Goal: Transaction & Acquisition: Purchase product/service

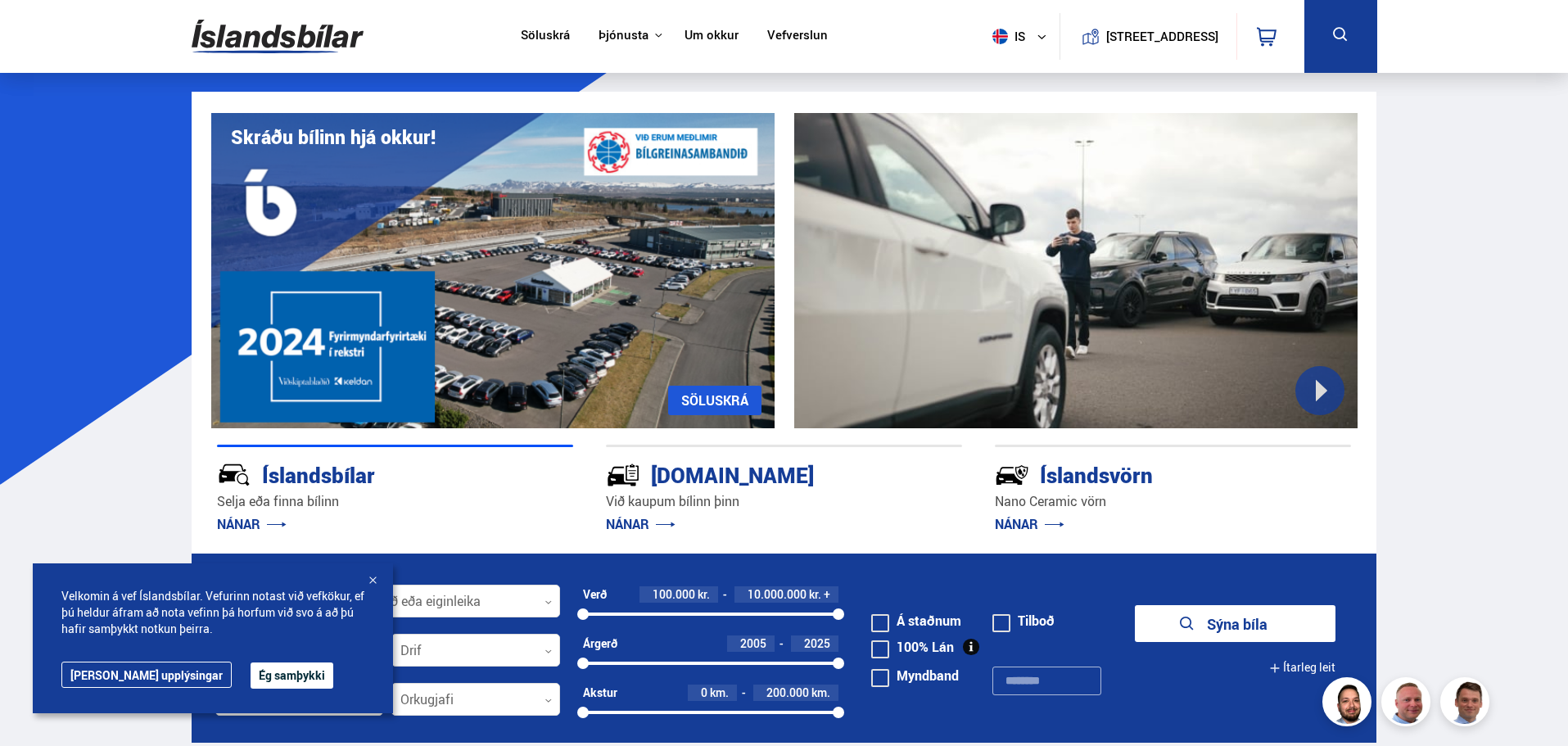
click at [1326, 380] on div at bounding box center [1076, 271] width 563 height 316
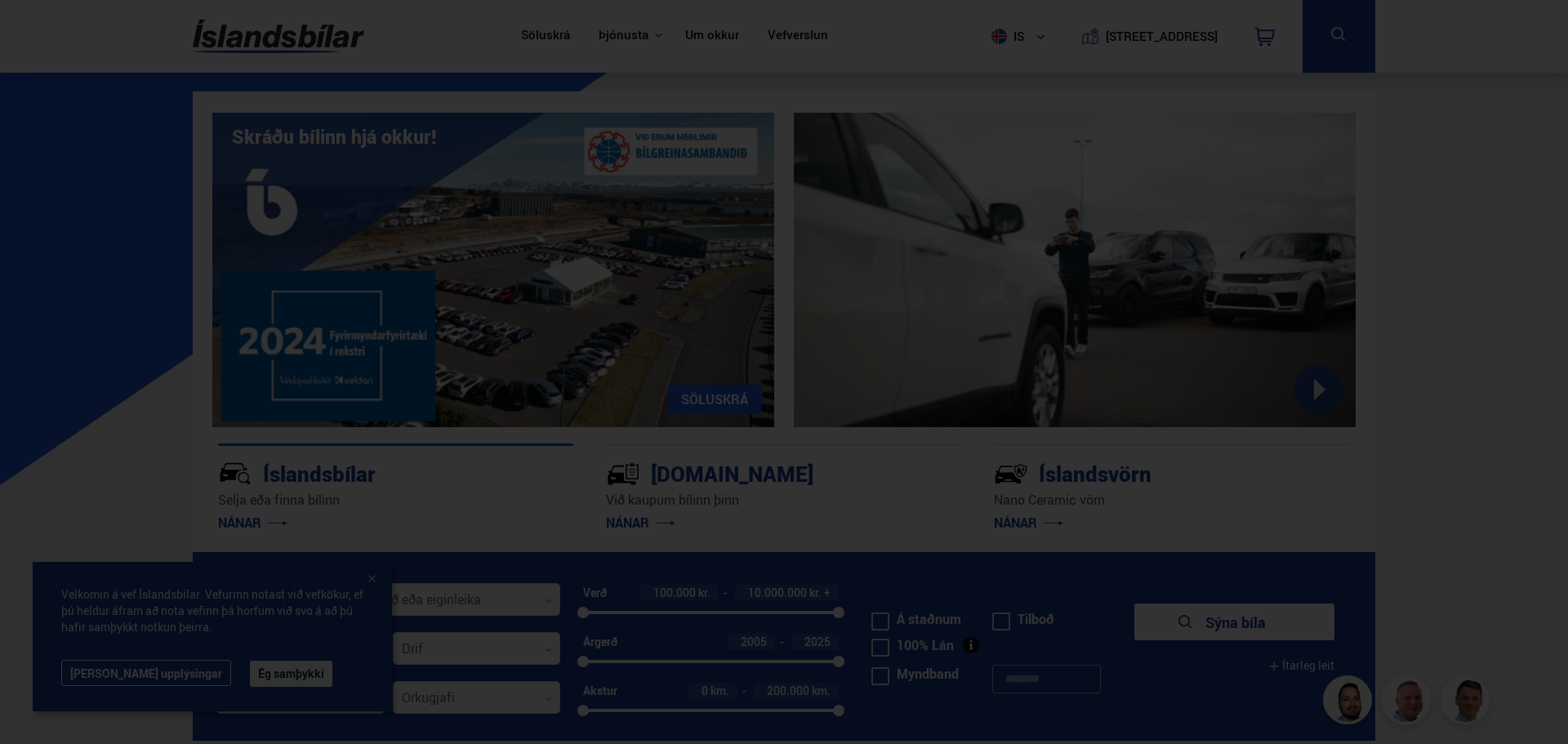
click at [1452, 231] on div at bounding box center [784, 372] width 1568 height 744
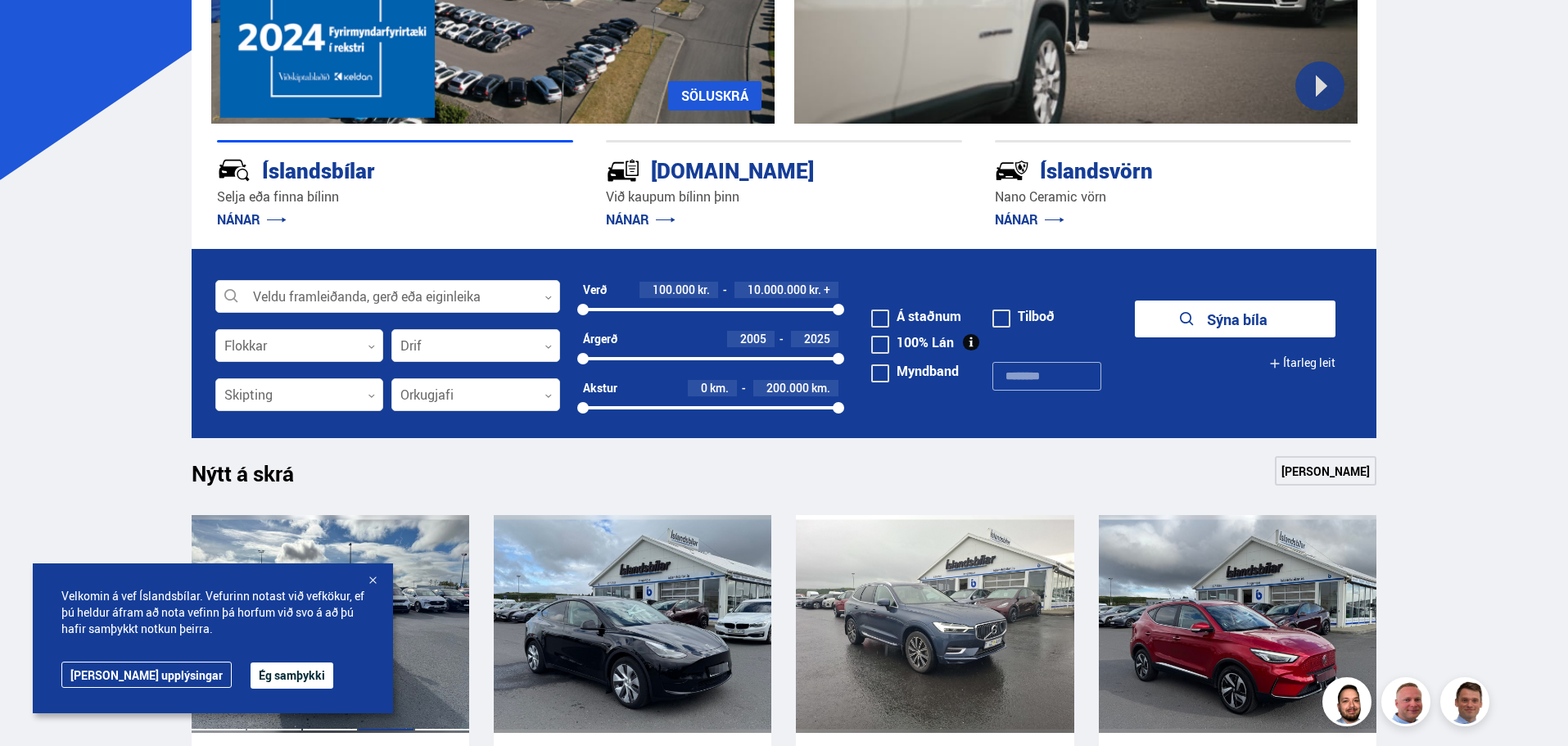
scroll to position [491, 0]
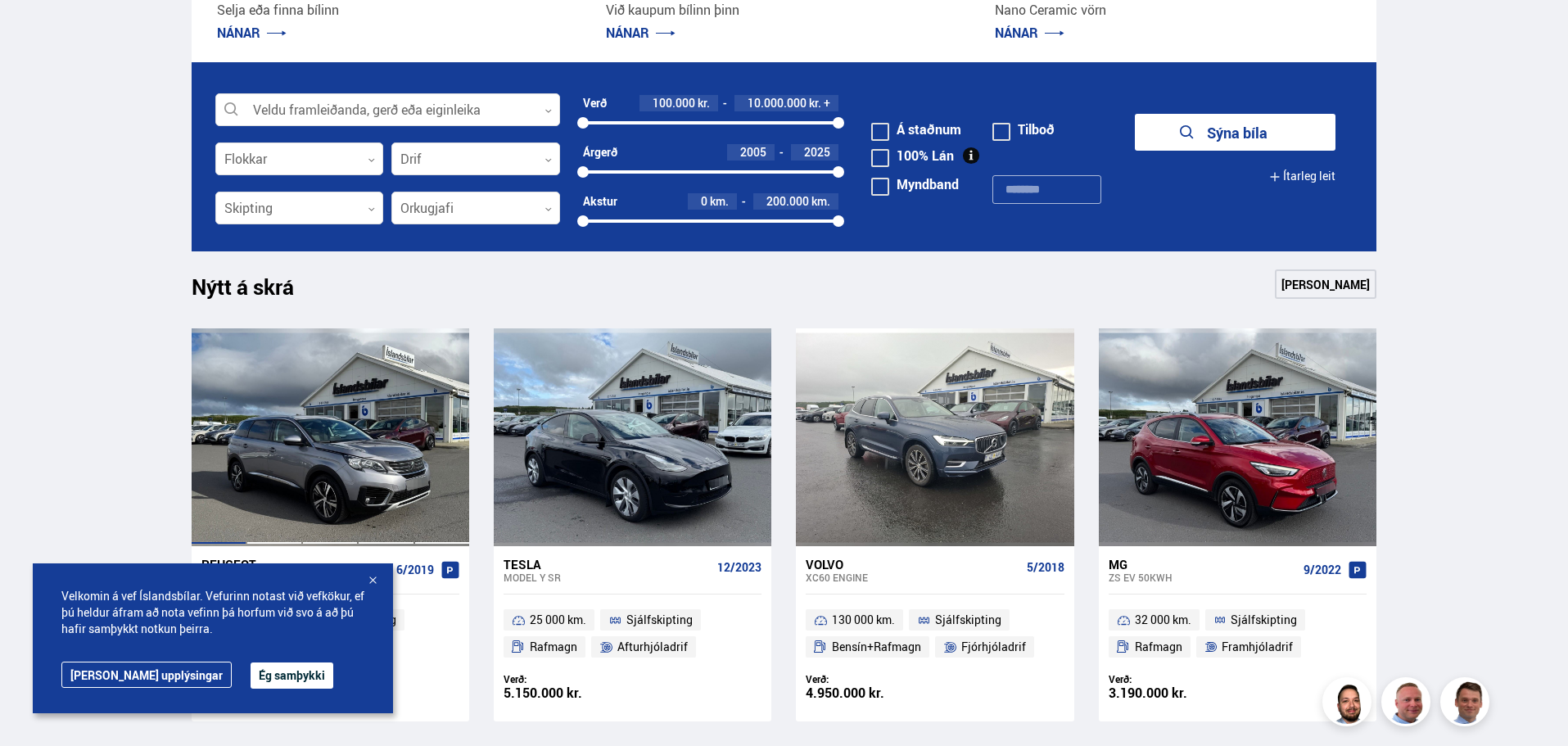
click at [276, 374] on div at bounding box center [275, 438] width 56 height 218
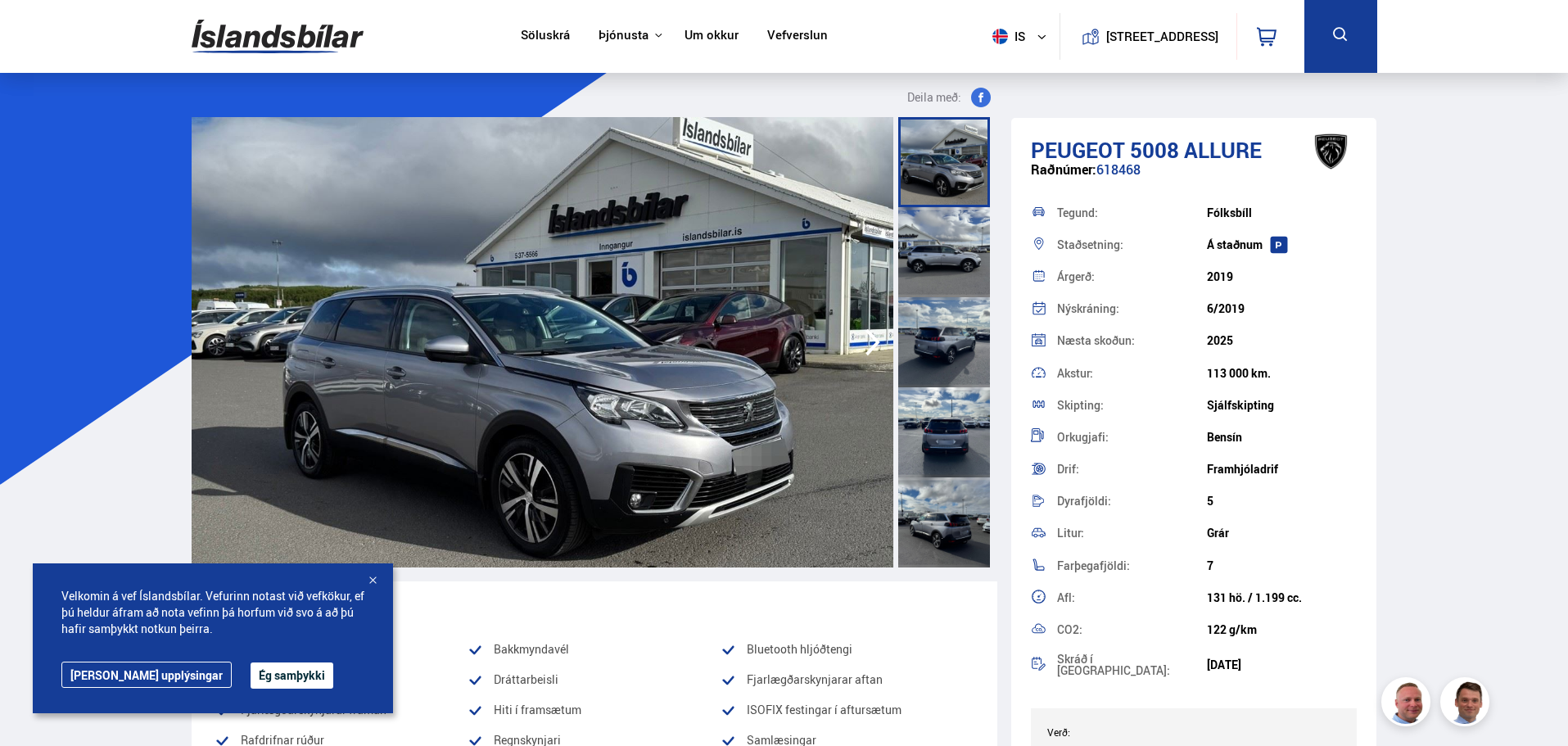
click at [947, 271] on div at bounding box center [944, 252] width 92 height 90
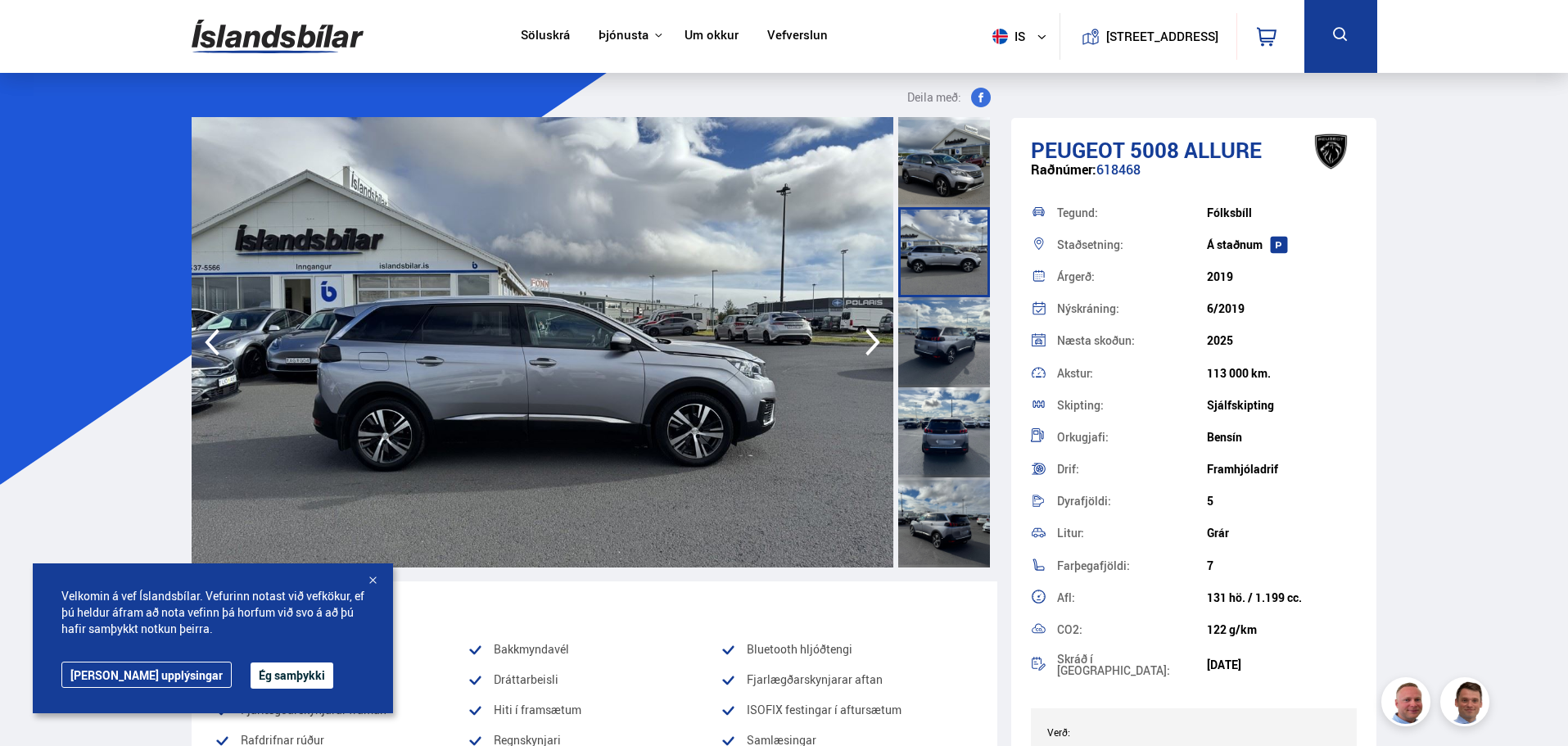
click at [961, 360] on div at bounding box center [944, 342] width 92 height 90
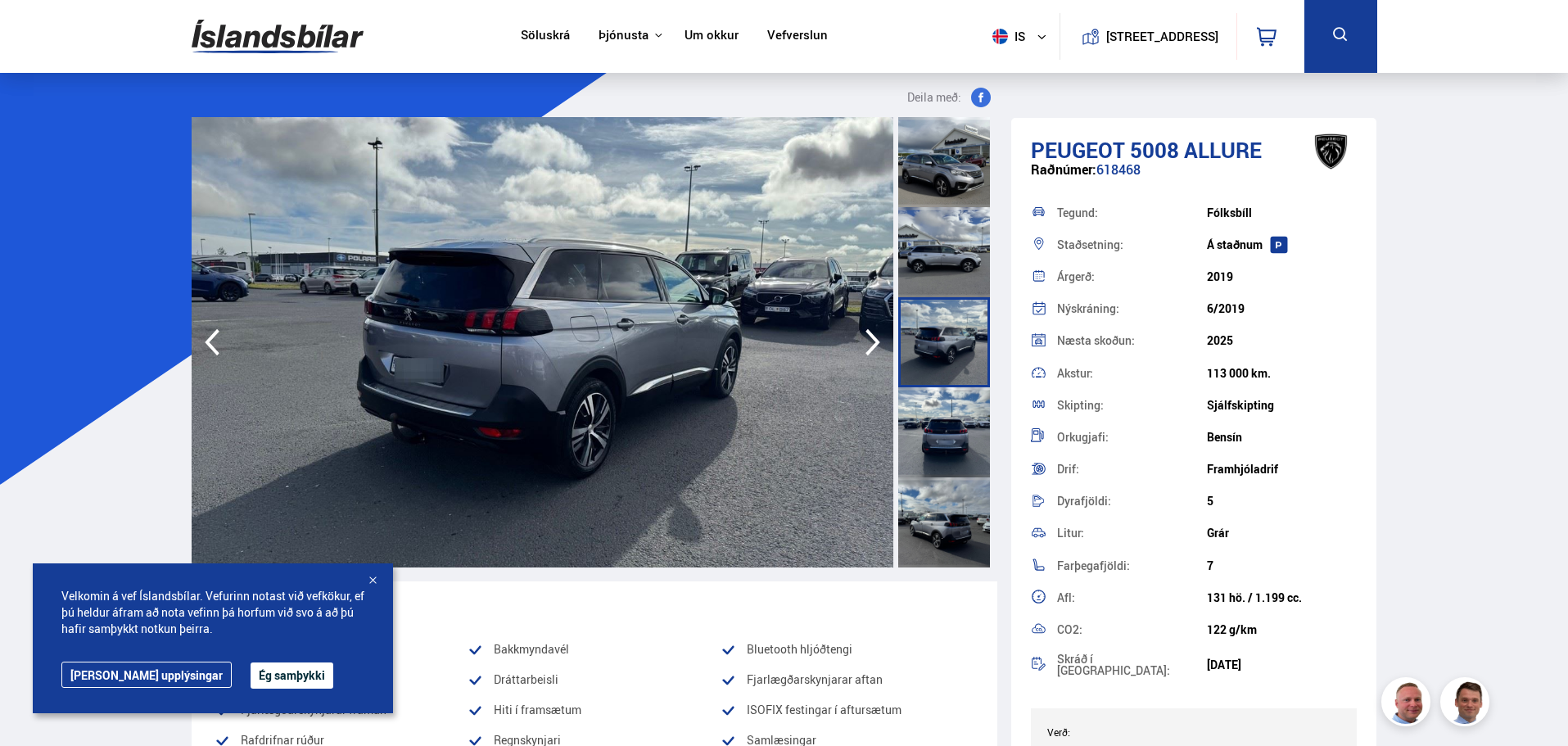
click at [959, 423] on div at bounding box center [944, 432] width 92 height 90
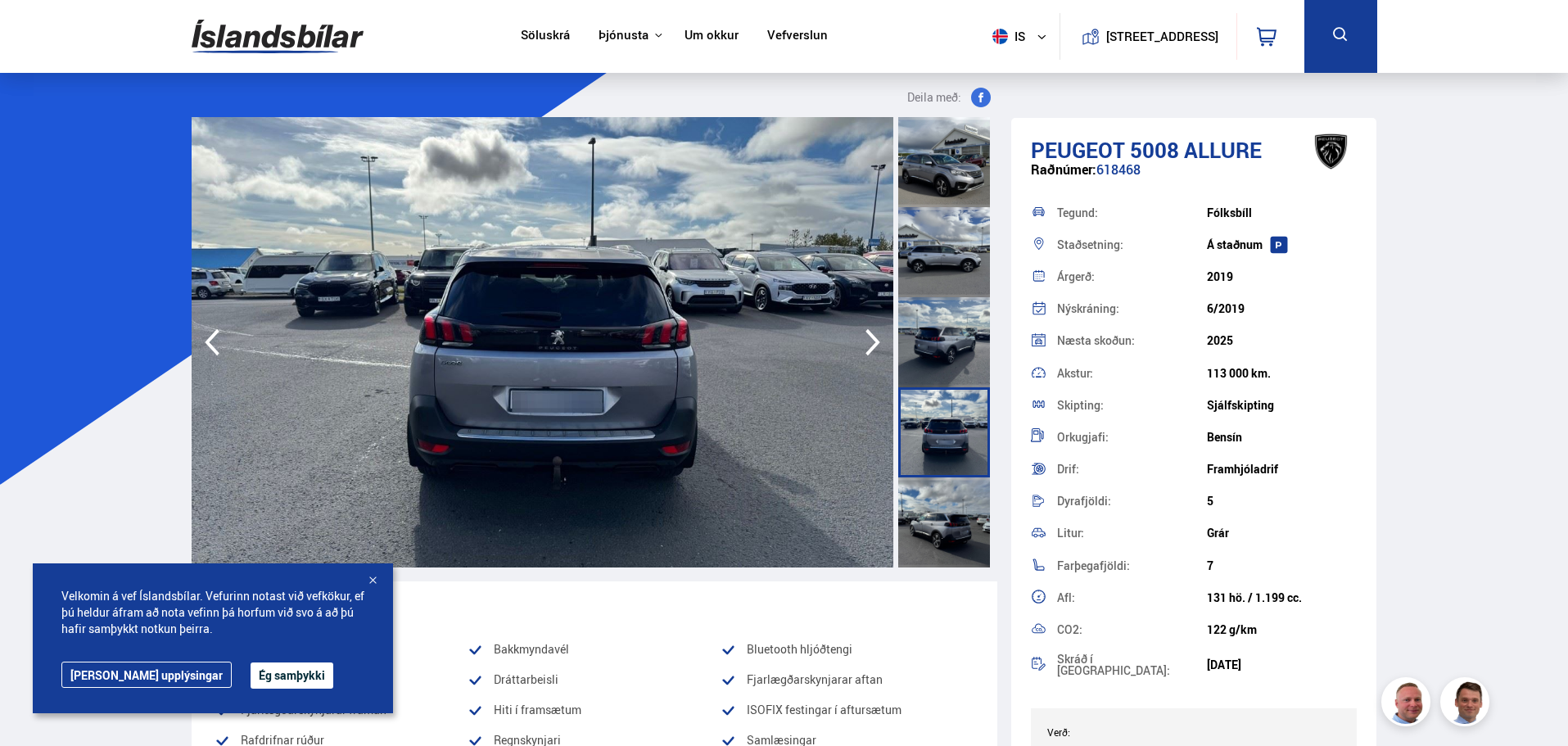
click at [958, 497] on div at bounding box center [944, 522] width 92 height 90
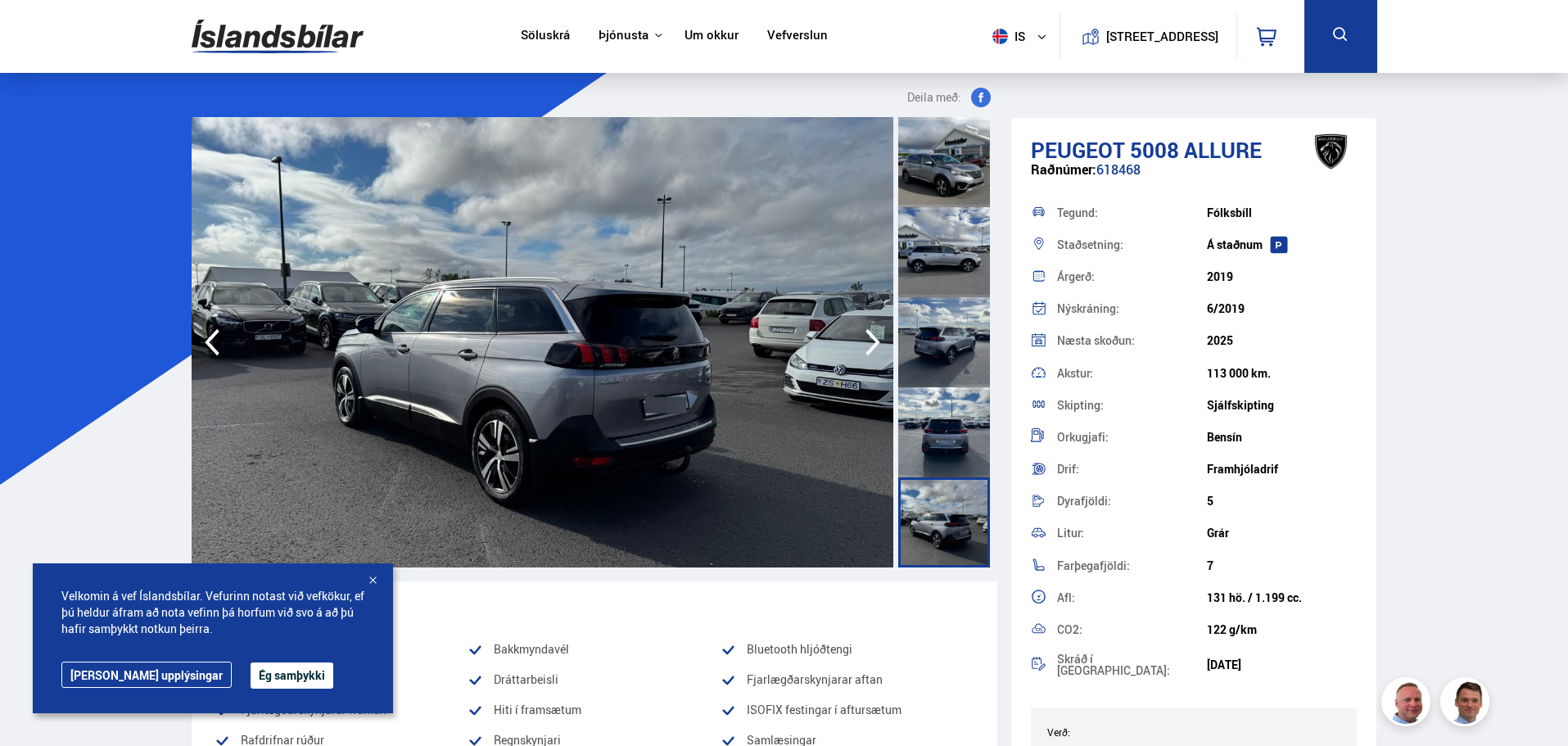
click at [857, 346] on icon "button" at bounding box center [873, 342] width 33 height 39
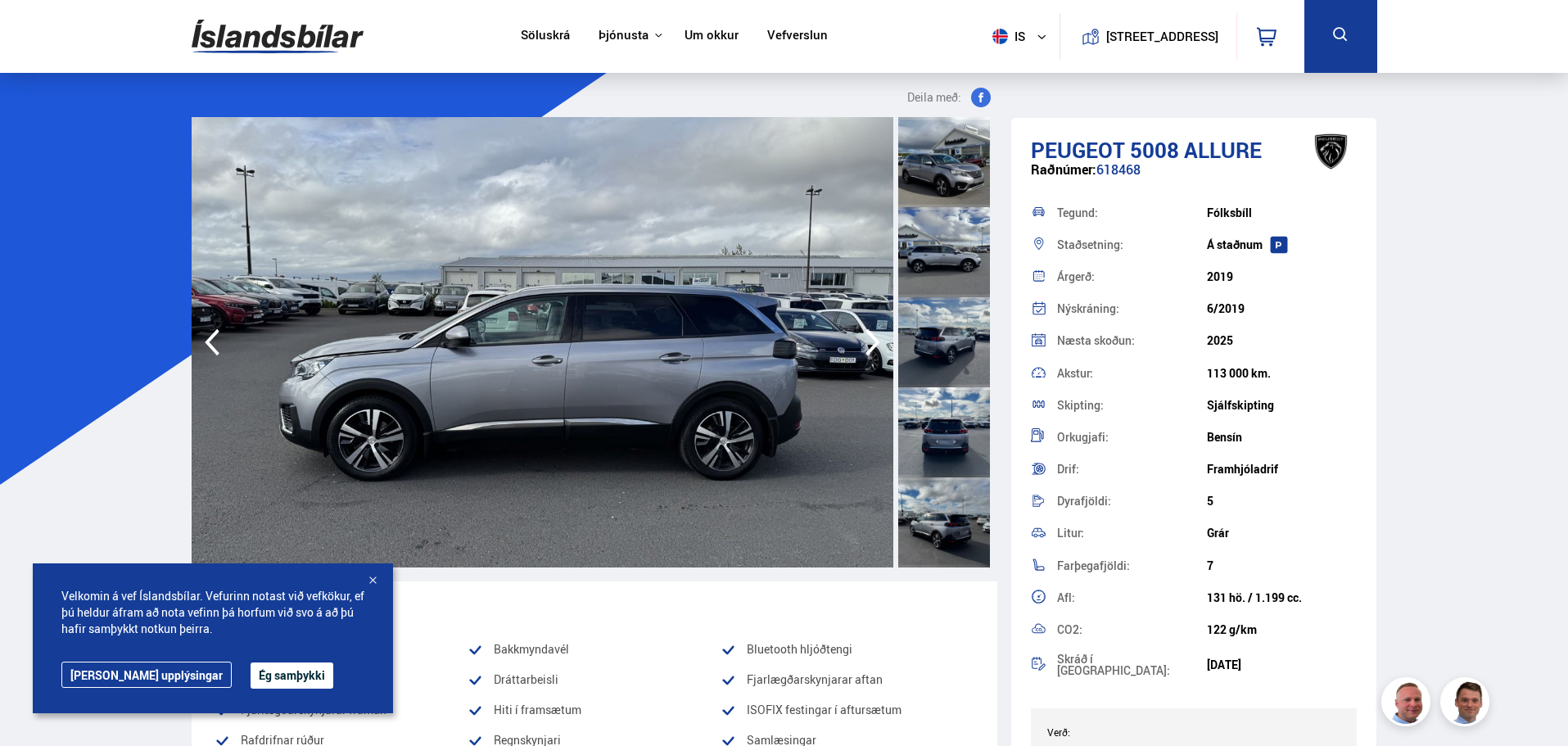
click at [862, 348] on icon "button" at bounding box center [873, 342] width 33 height 39
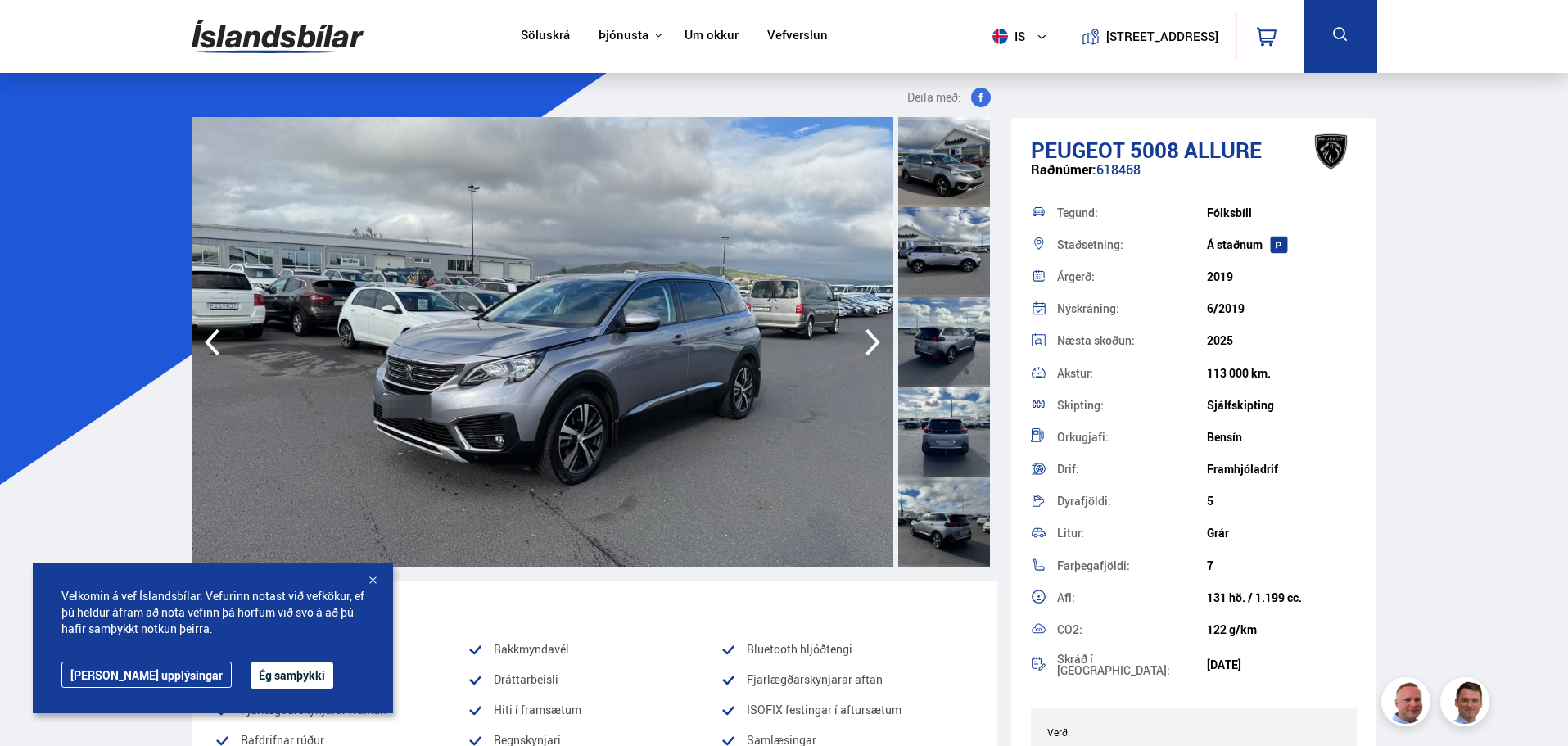
click at [862, 348] on icon "button" at bounding box center [873, 342] width 33 height 39
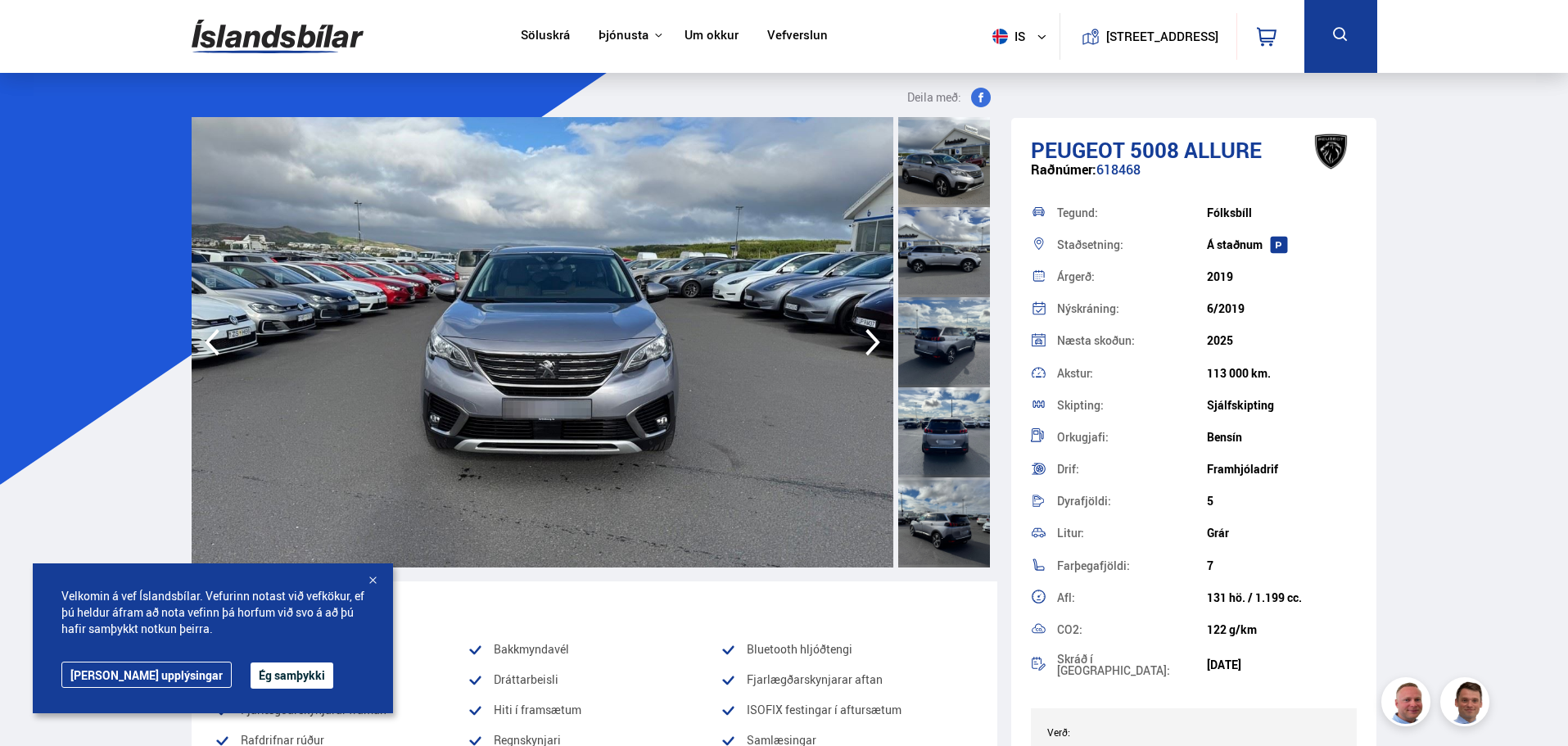
click at [862, 348] on icon "button" at bounding box center [873, 342] width 33 height 39
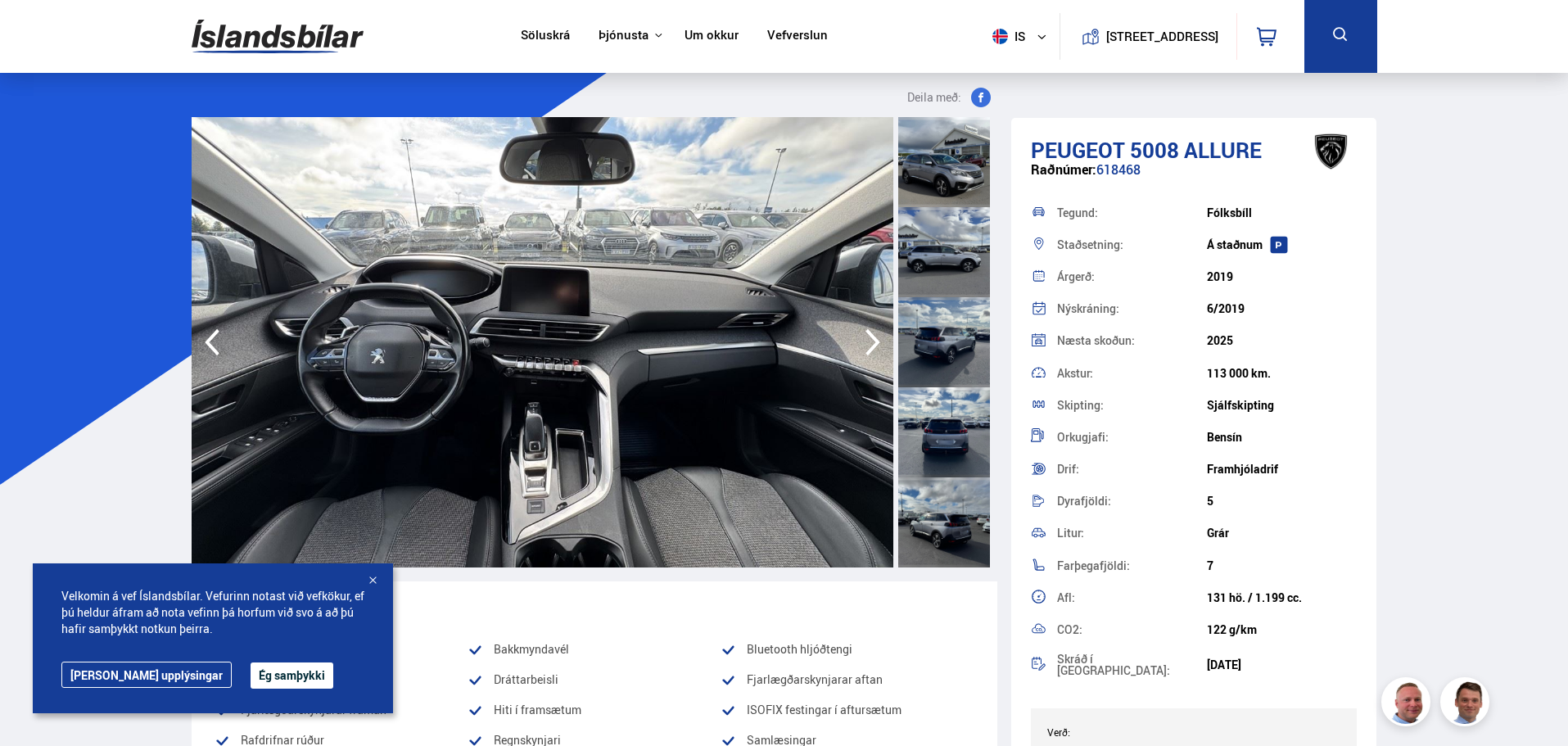
click at [862, 348] on icon "button" at bounding box center [873, 342] width 33 height 39
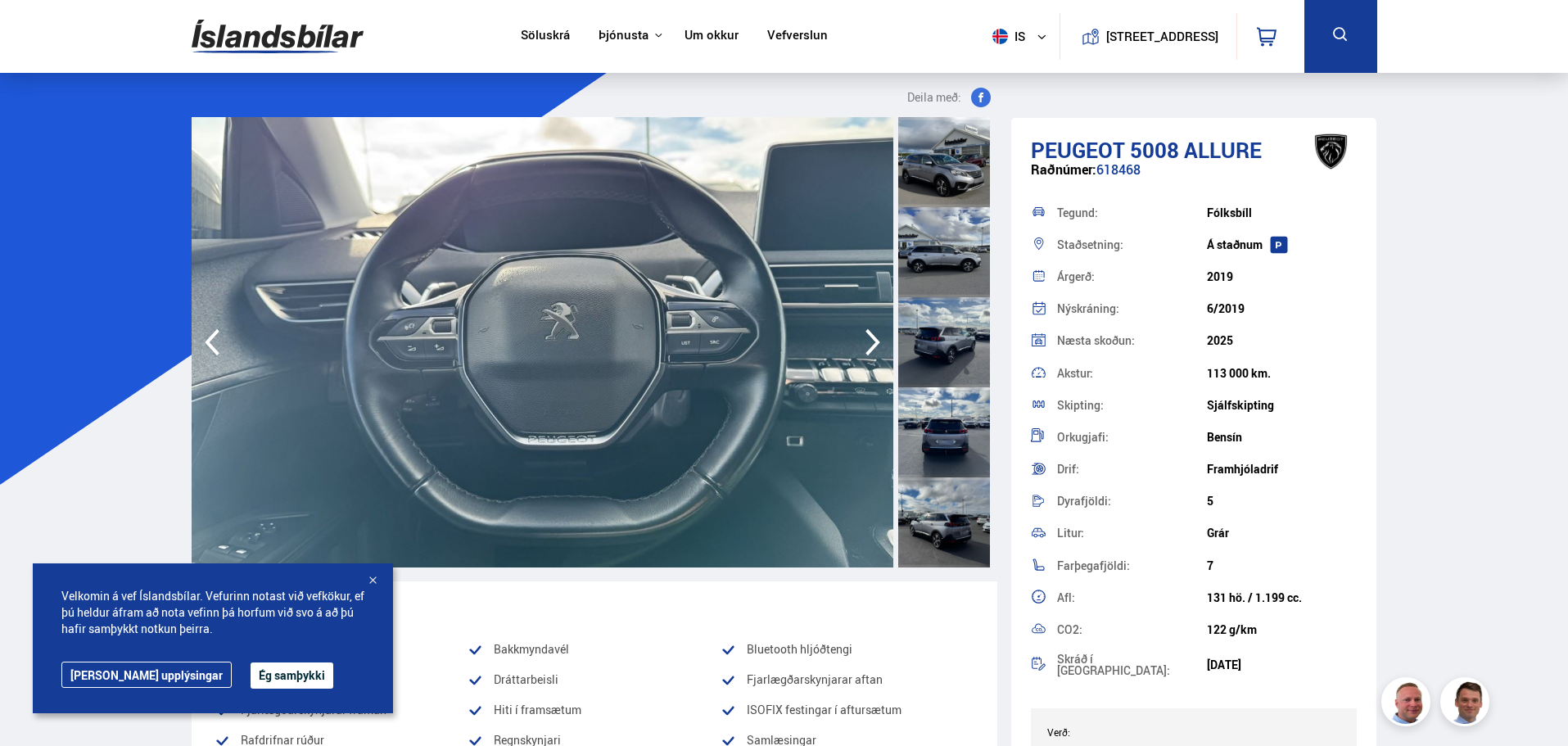
click at [862, 348] on icon "button" at bounding box center [873, 342] width 33 height 39
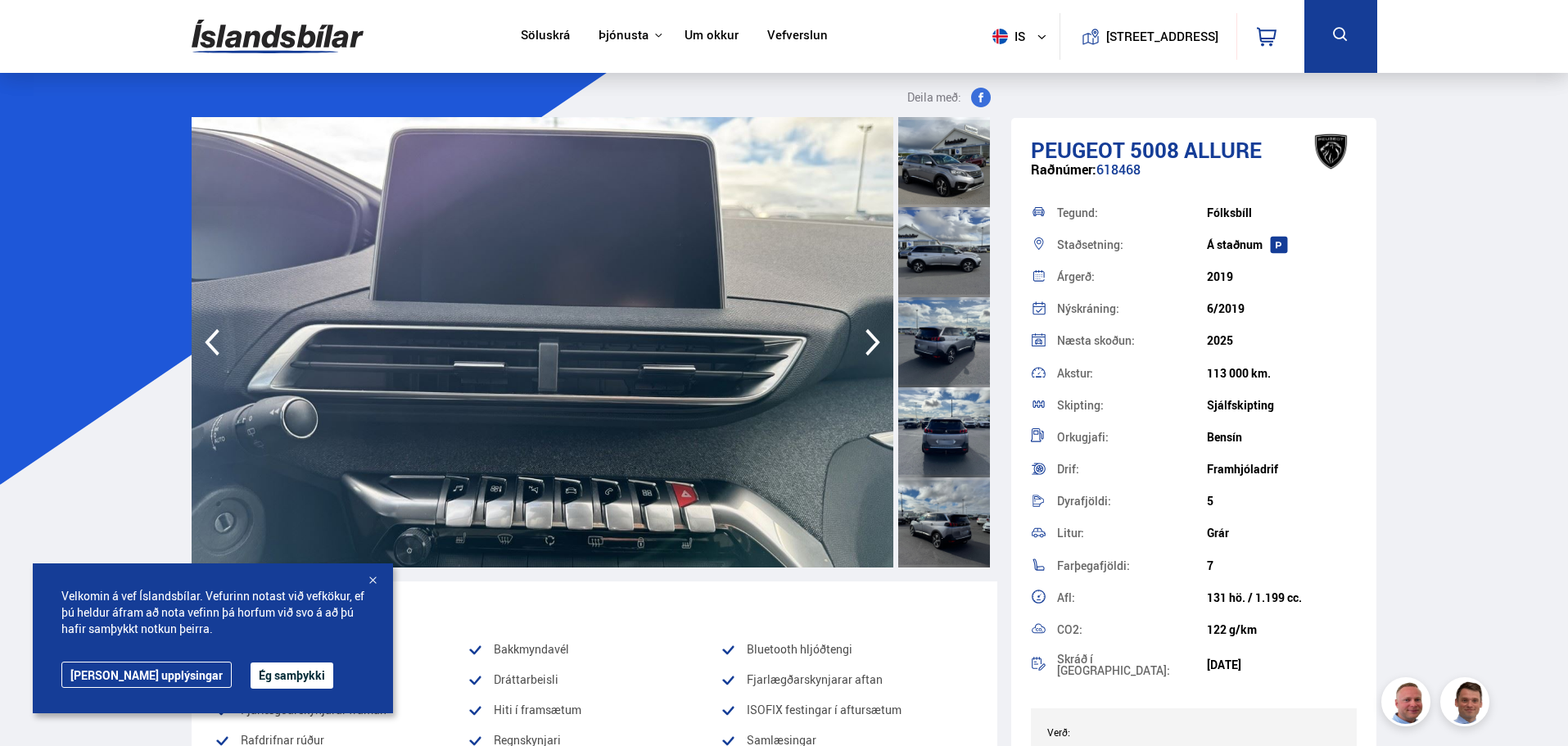
click at [862, 348] on icon "button" at bounding box center [873, 342] width 33 height 39
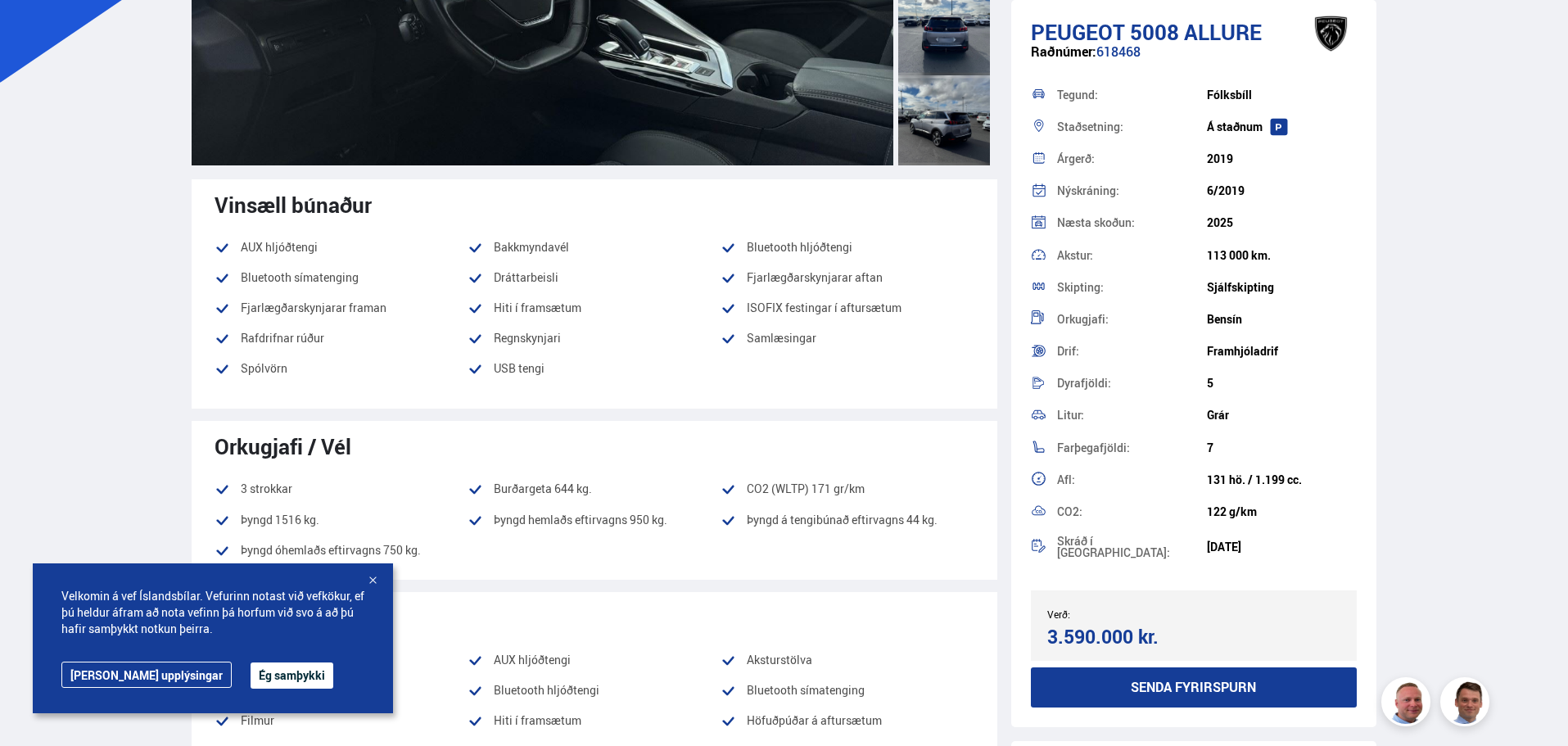
scroll to position [410, 0]
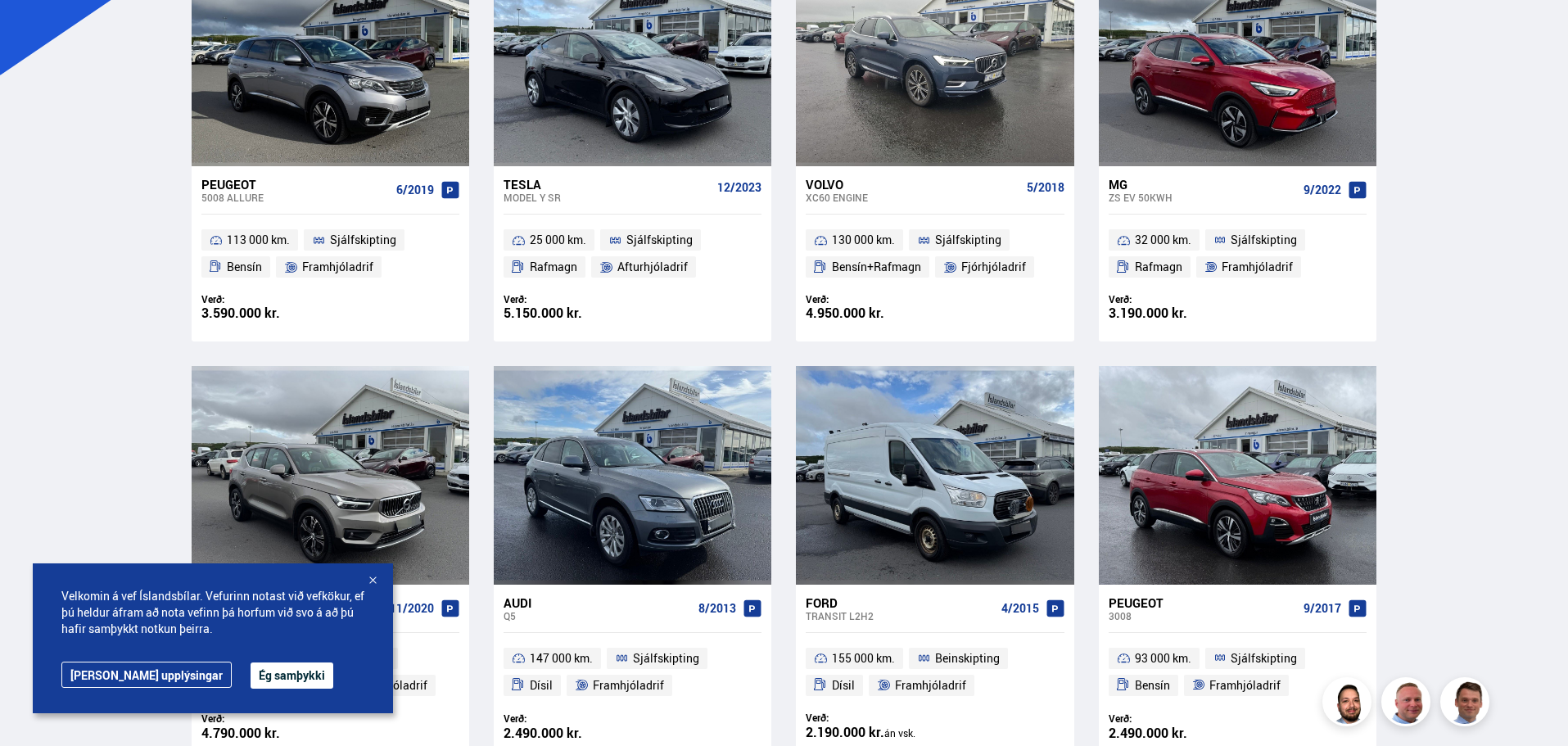
scroll to position [491, 0]
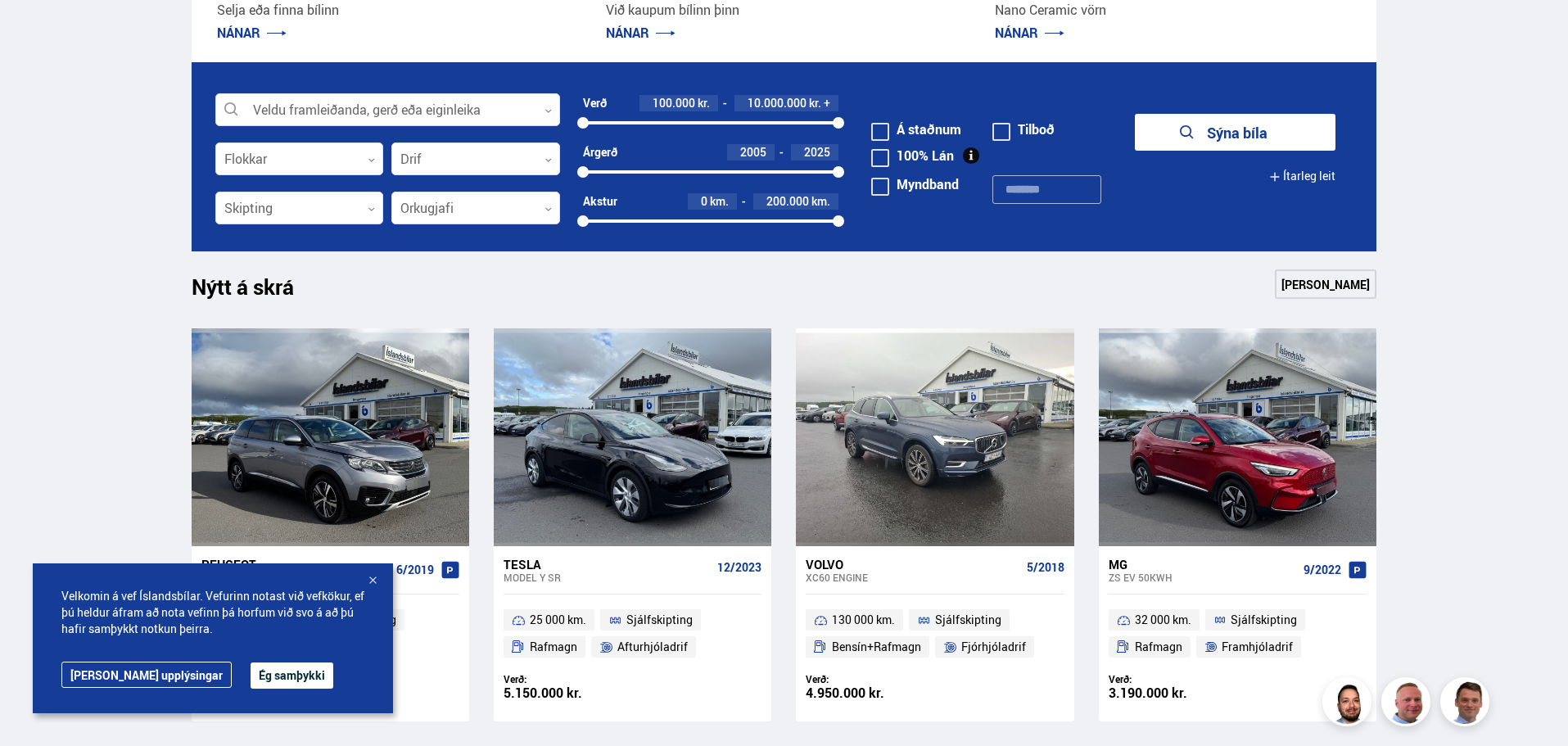
click at [250, 679] on button "Ég samþykki" at bounding box center [291, 676] width 83 height 26
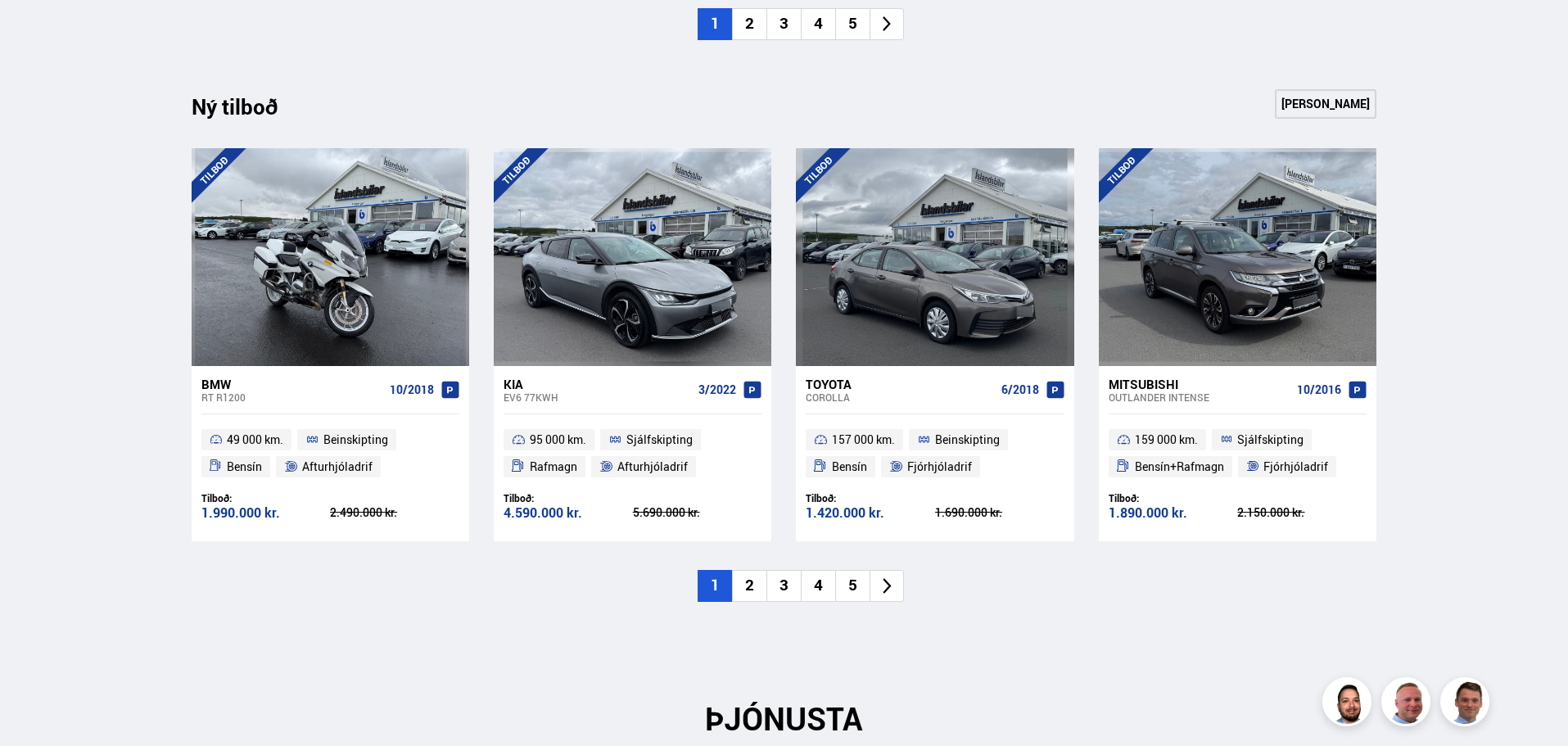
scroll to position [1885, 0]
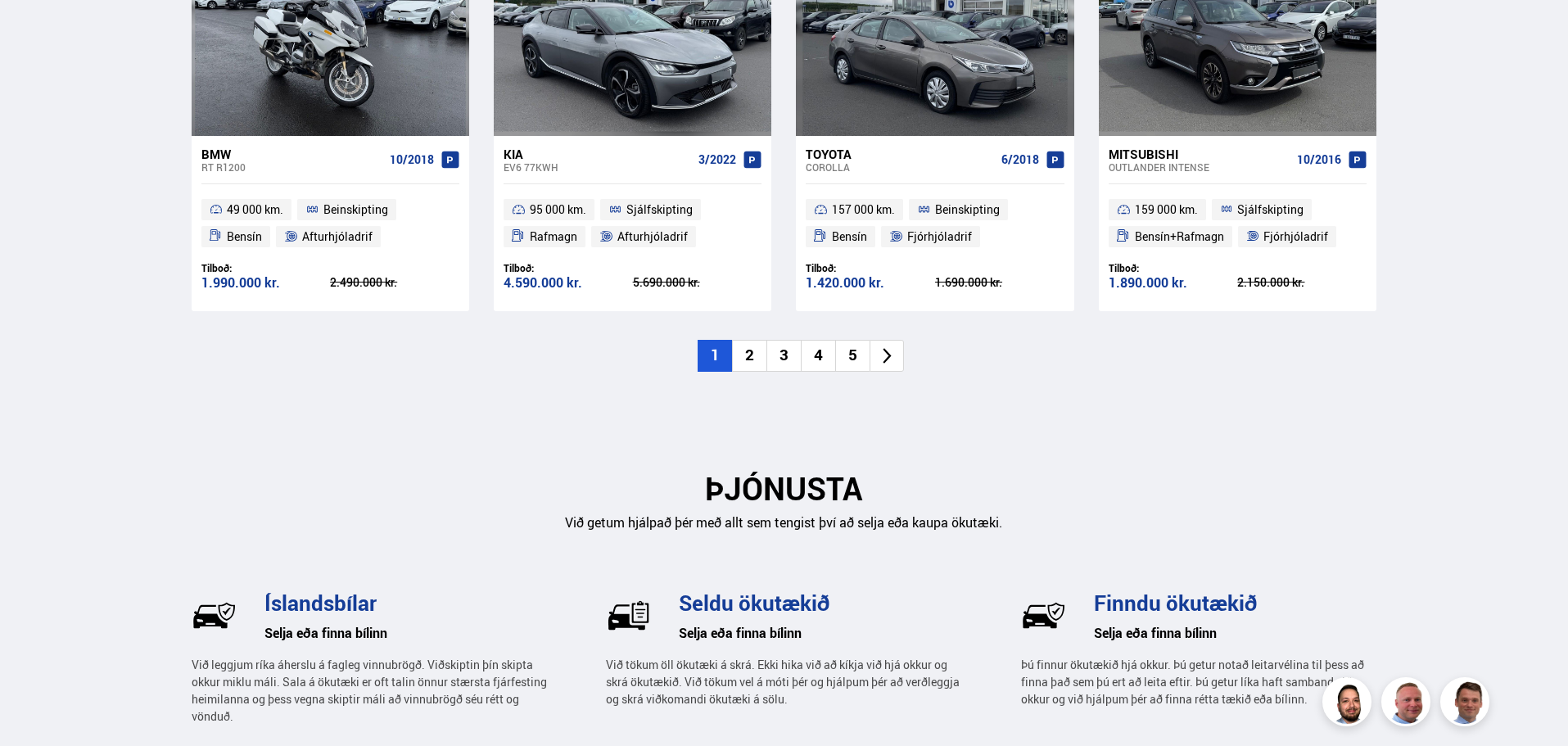
click at [745, 349] on li "2" at bounding box center [748, 356] width 34 height 32
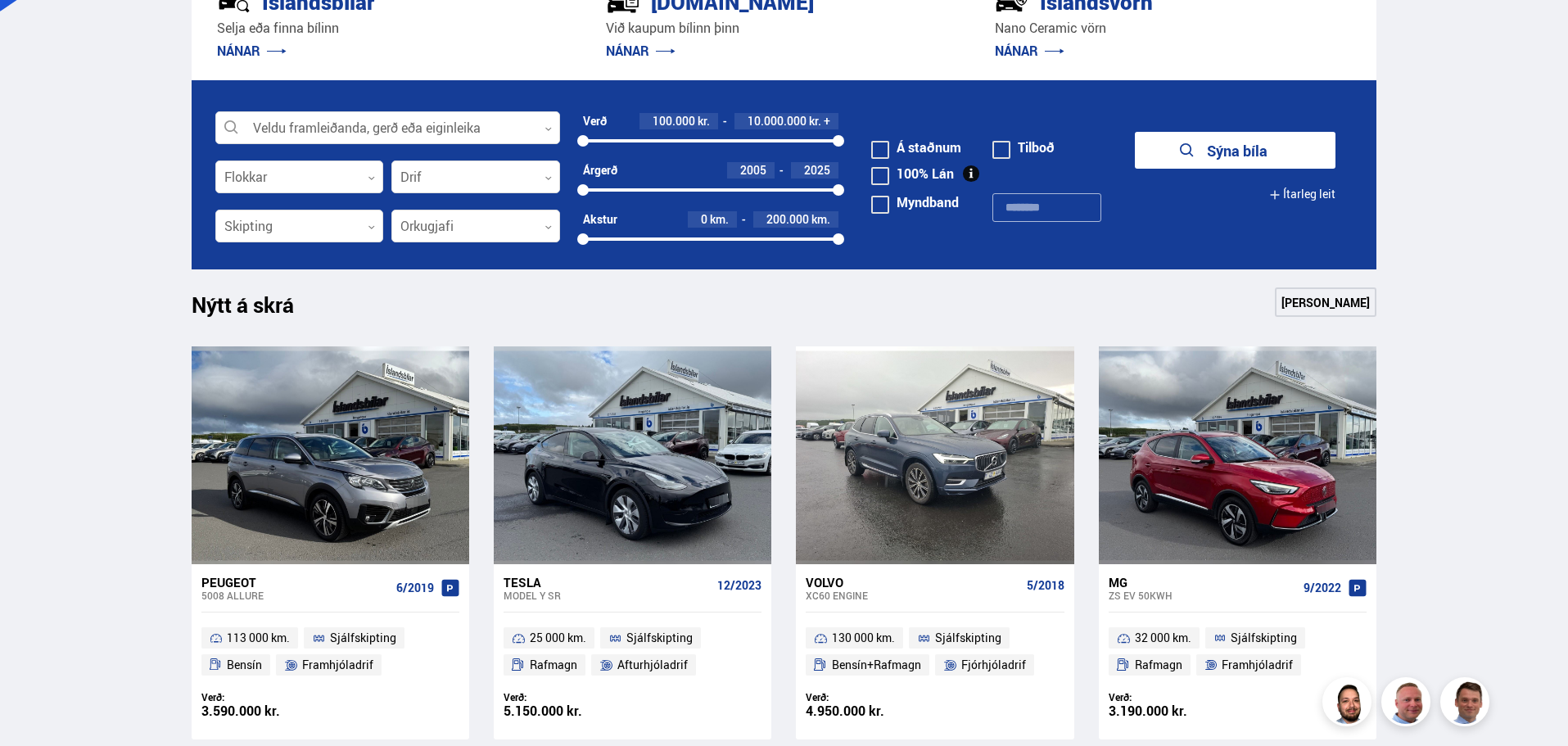
scroll to position [246, 0]
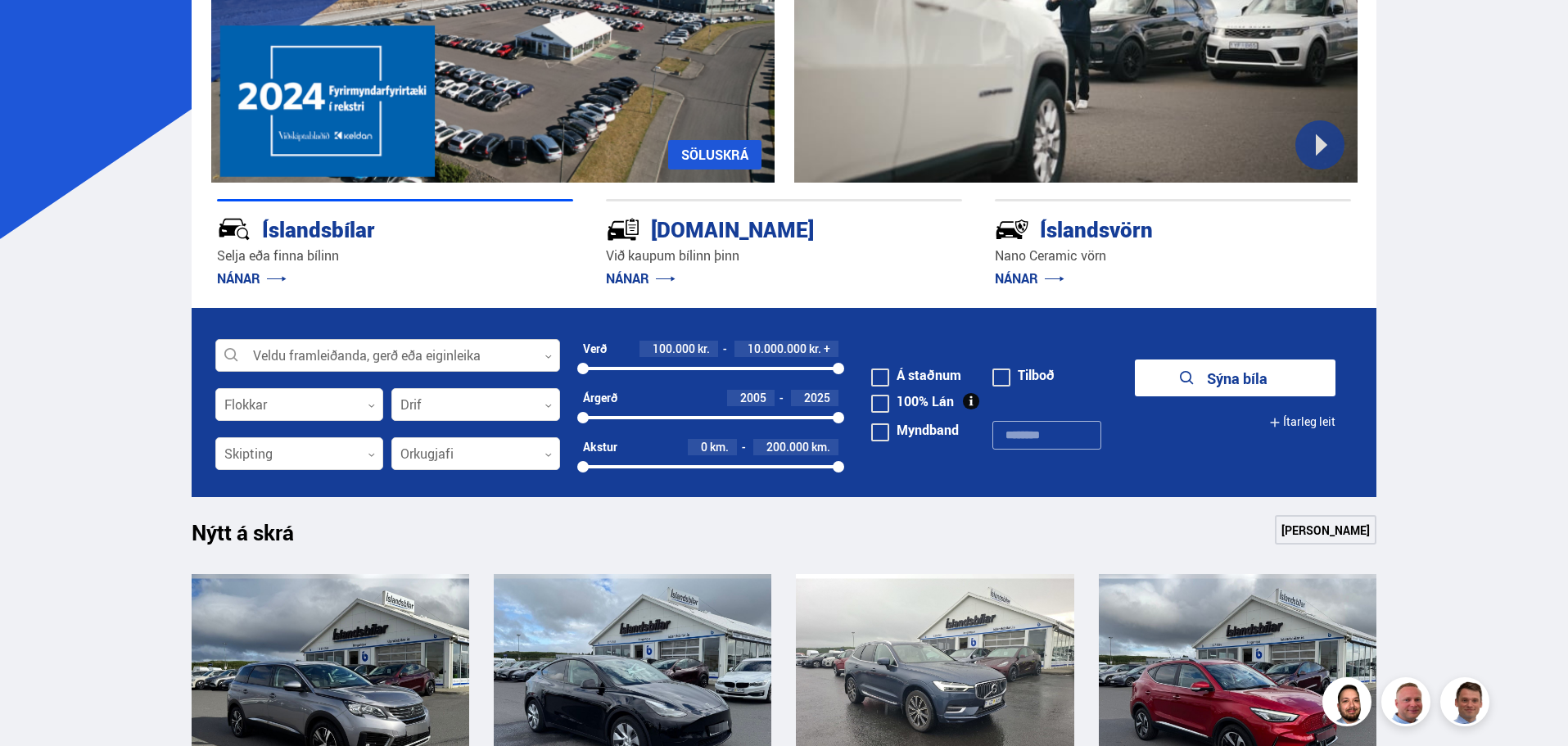
click at [476, 359] on div at bounding box center [387, 357] width 344 height 33
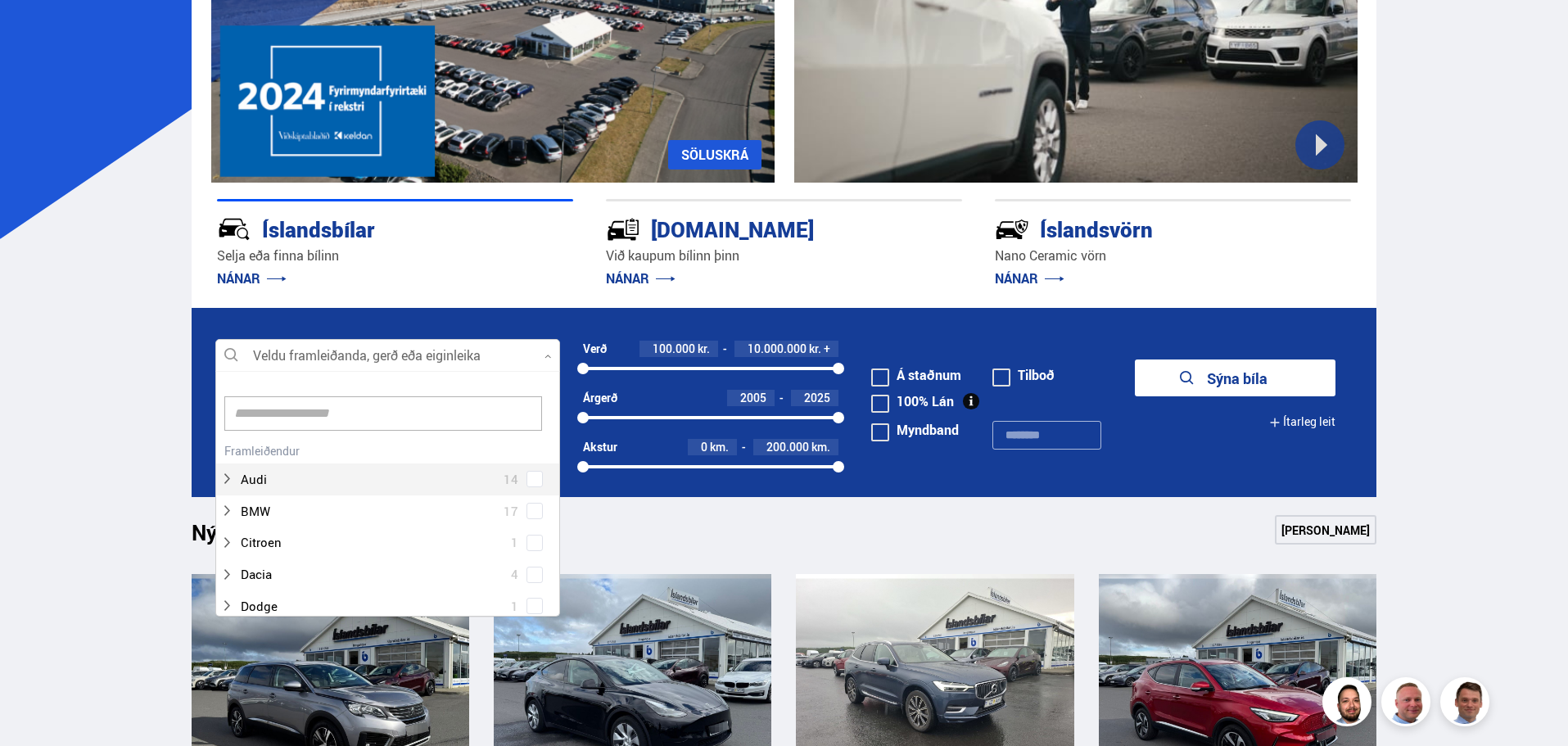
scroll to position [244, 340]
type input "**"
click at [274, 478] on div "BMW 17 BMW 2 series 1 BMW 3 series 1 BMW 5 series 3 BMW i7 1 BMW RT 1 BMW X1 2 …" at bounding box center [387, 594] width 343 height 311
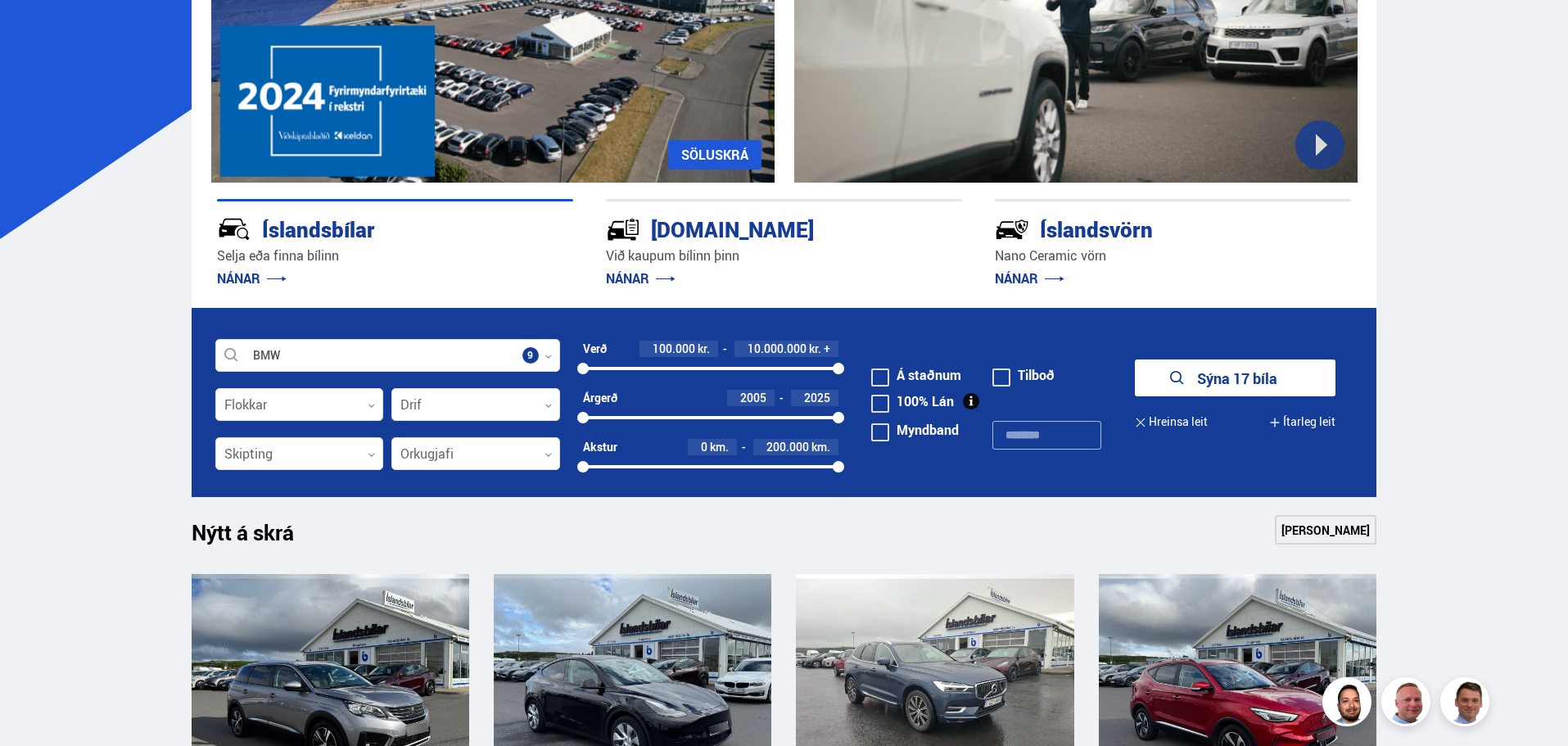
click at [1256, 379] on button "Sýna 17 bíla" at bounding box center [1236, 378] width 201 height 37
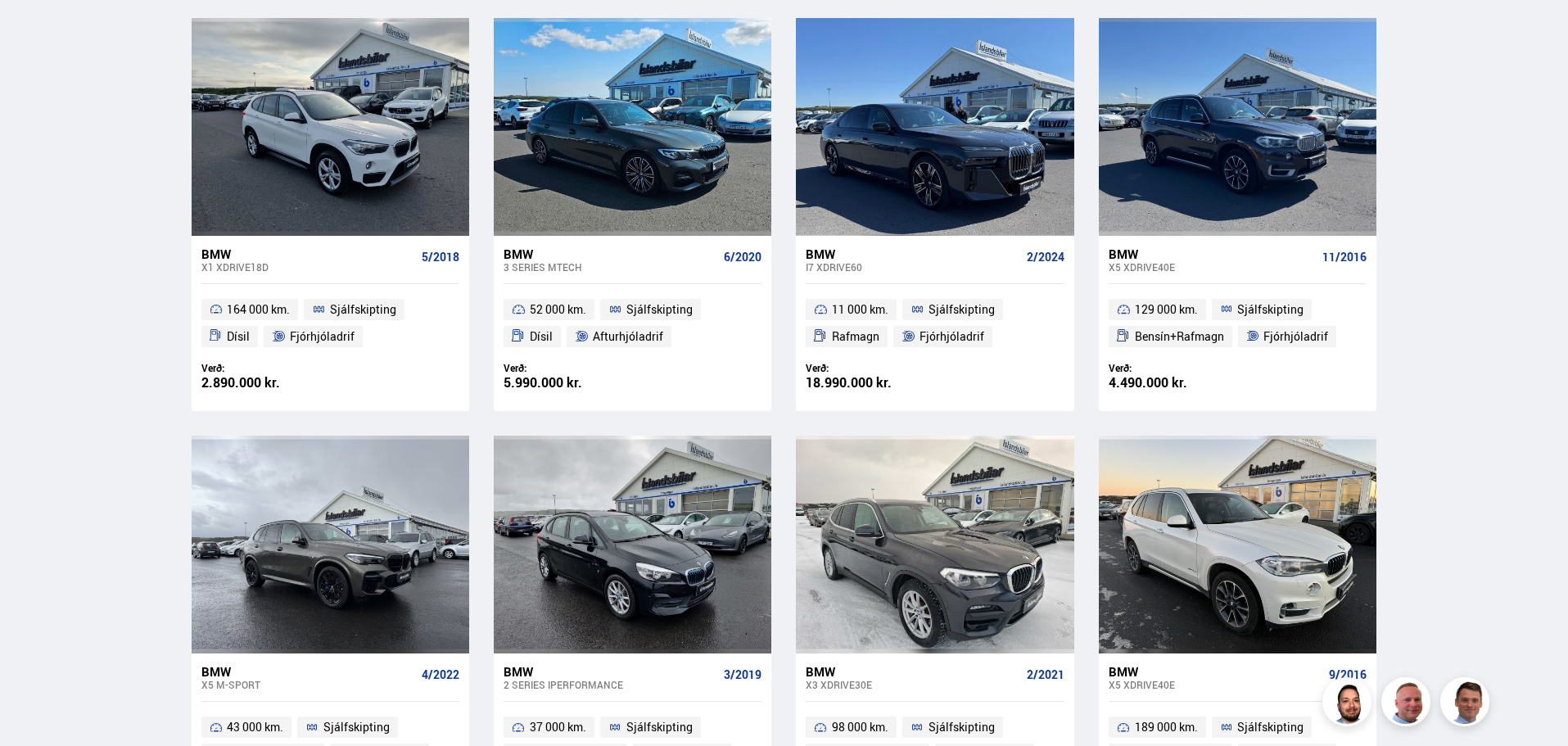
scroll to position [482, 0]
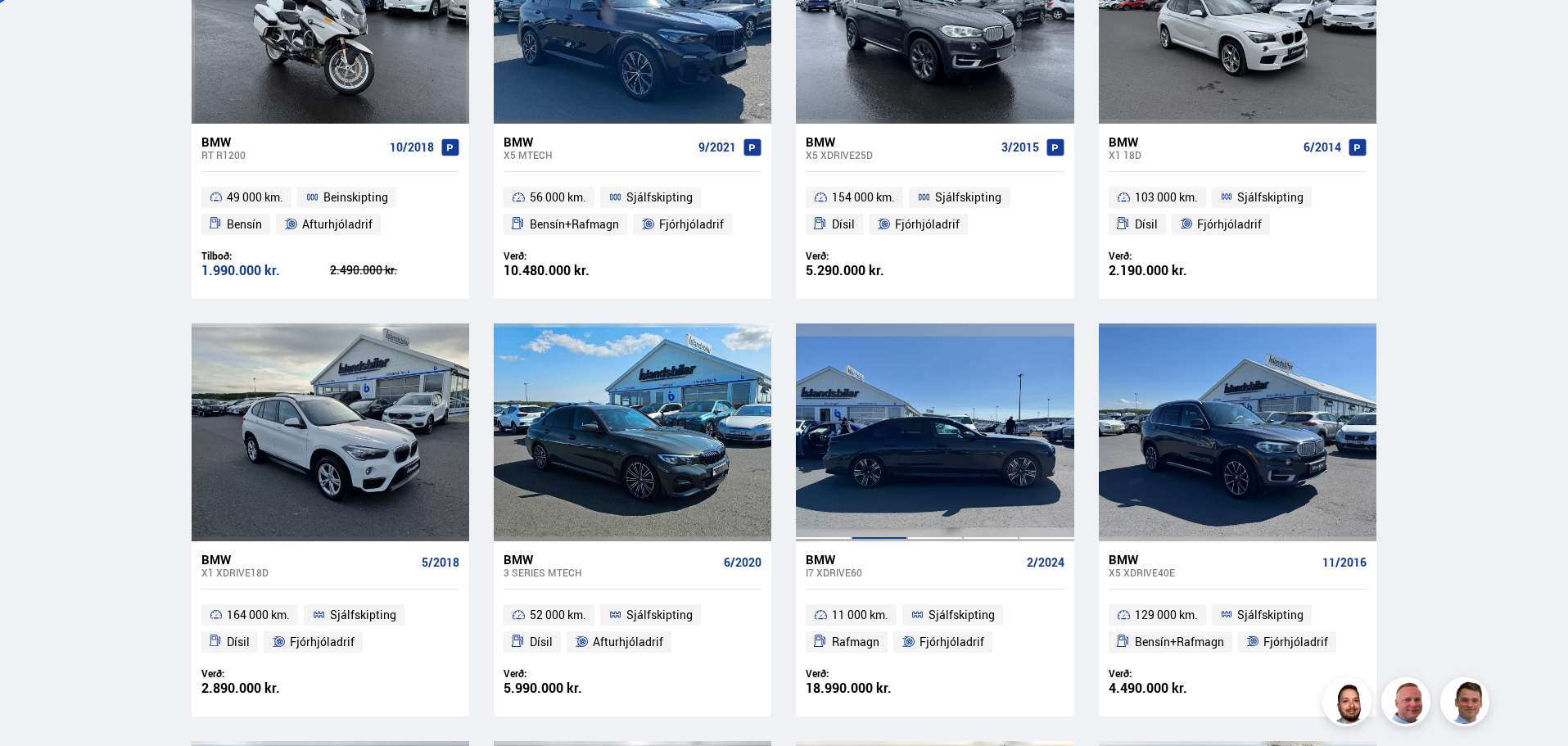
click at [897, 445] on div at bounding box center [880, 433] width 56 height 218
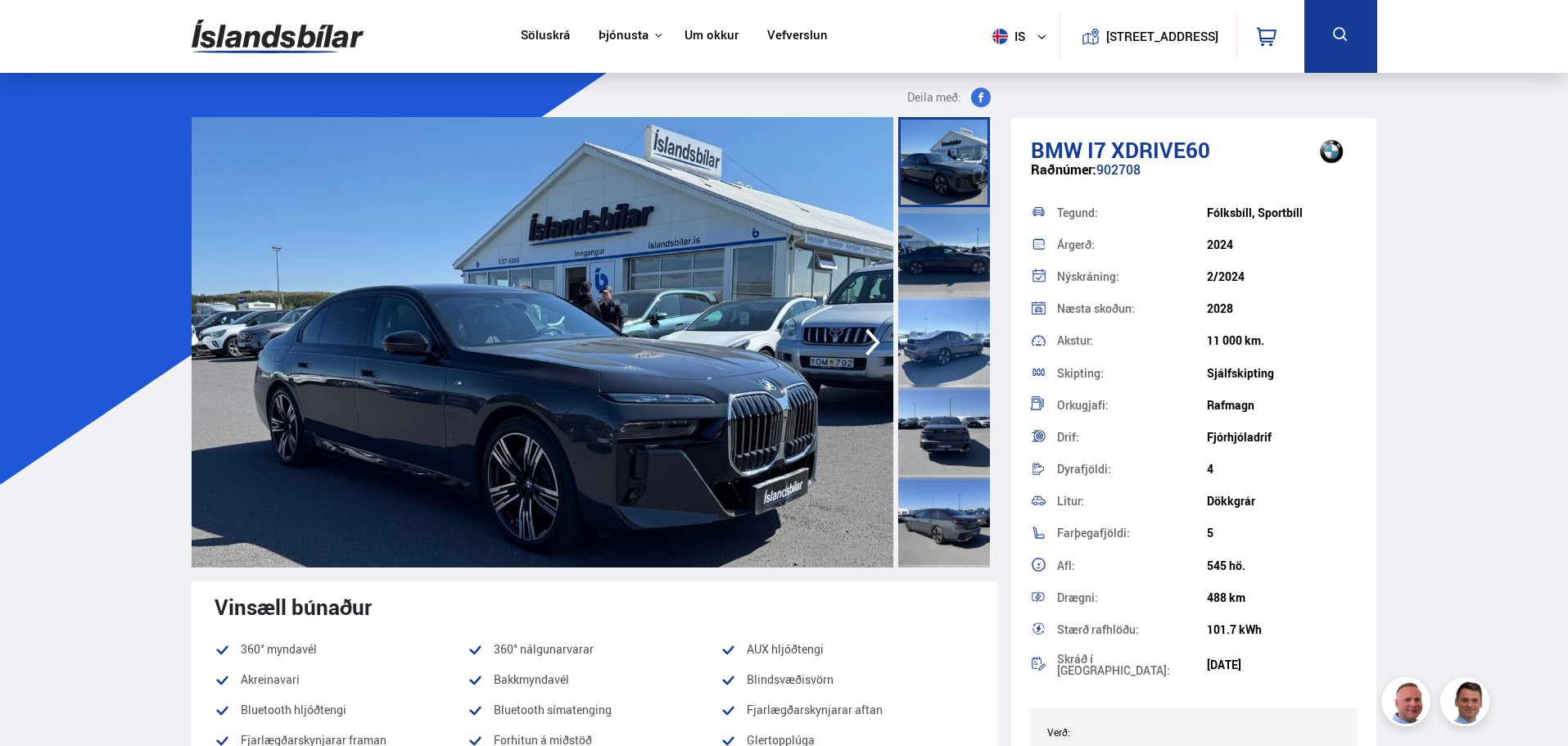
click at [951, 463] on div at bounding box center [944, 432] width 92 height 90
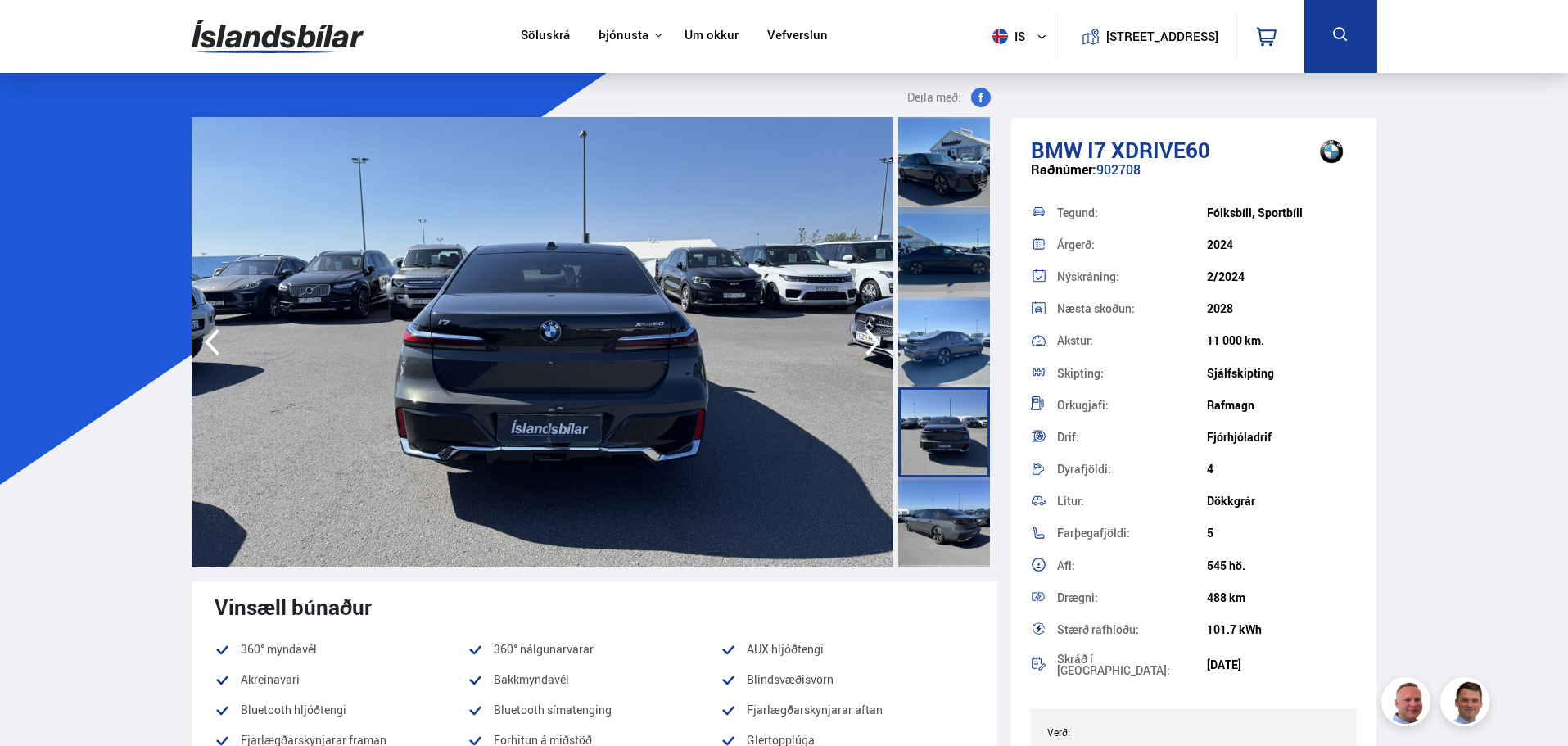
click at [950, 524] on div at bounding box center [944, 522] width 92 height 90
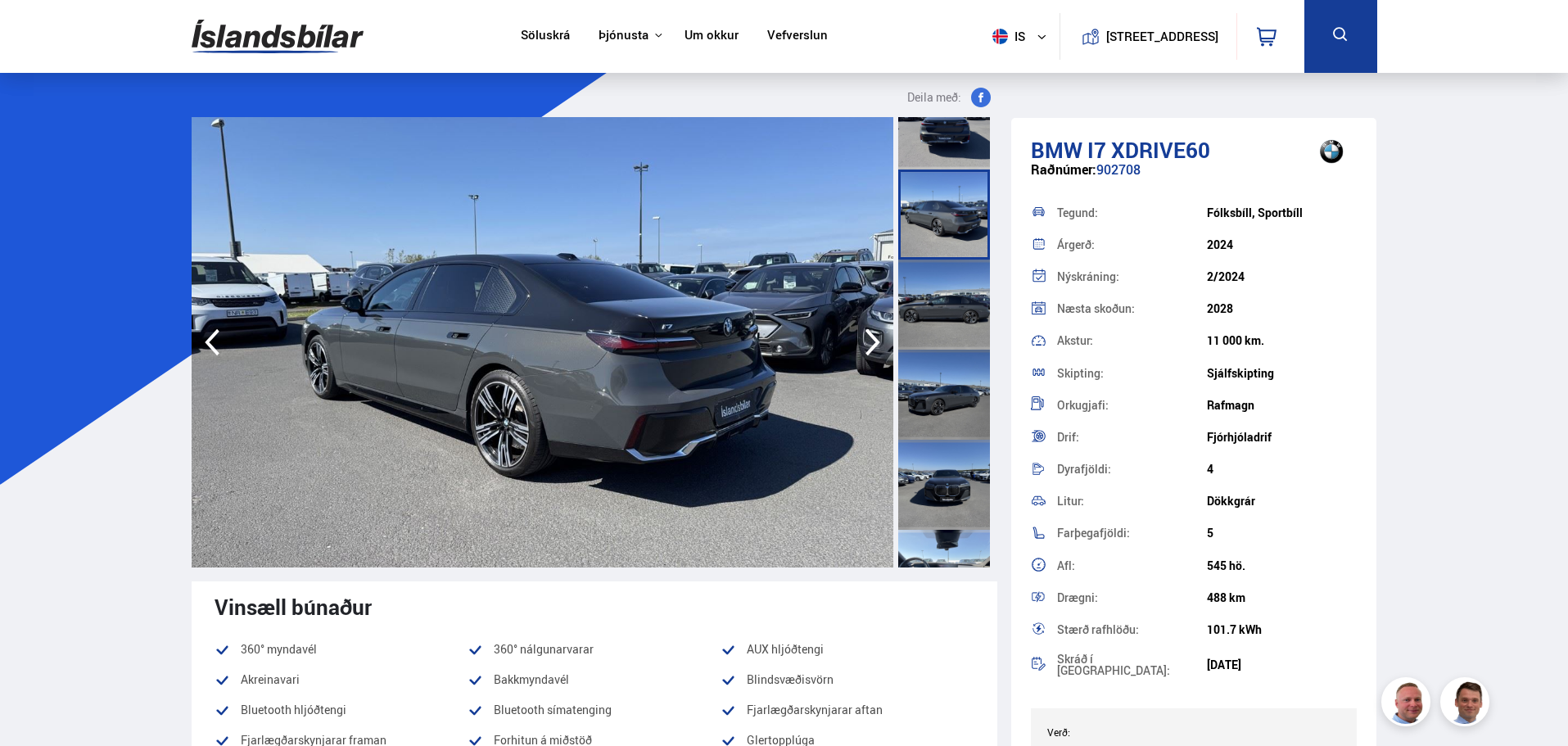
scroll to position [328, 0]
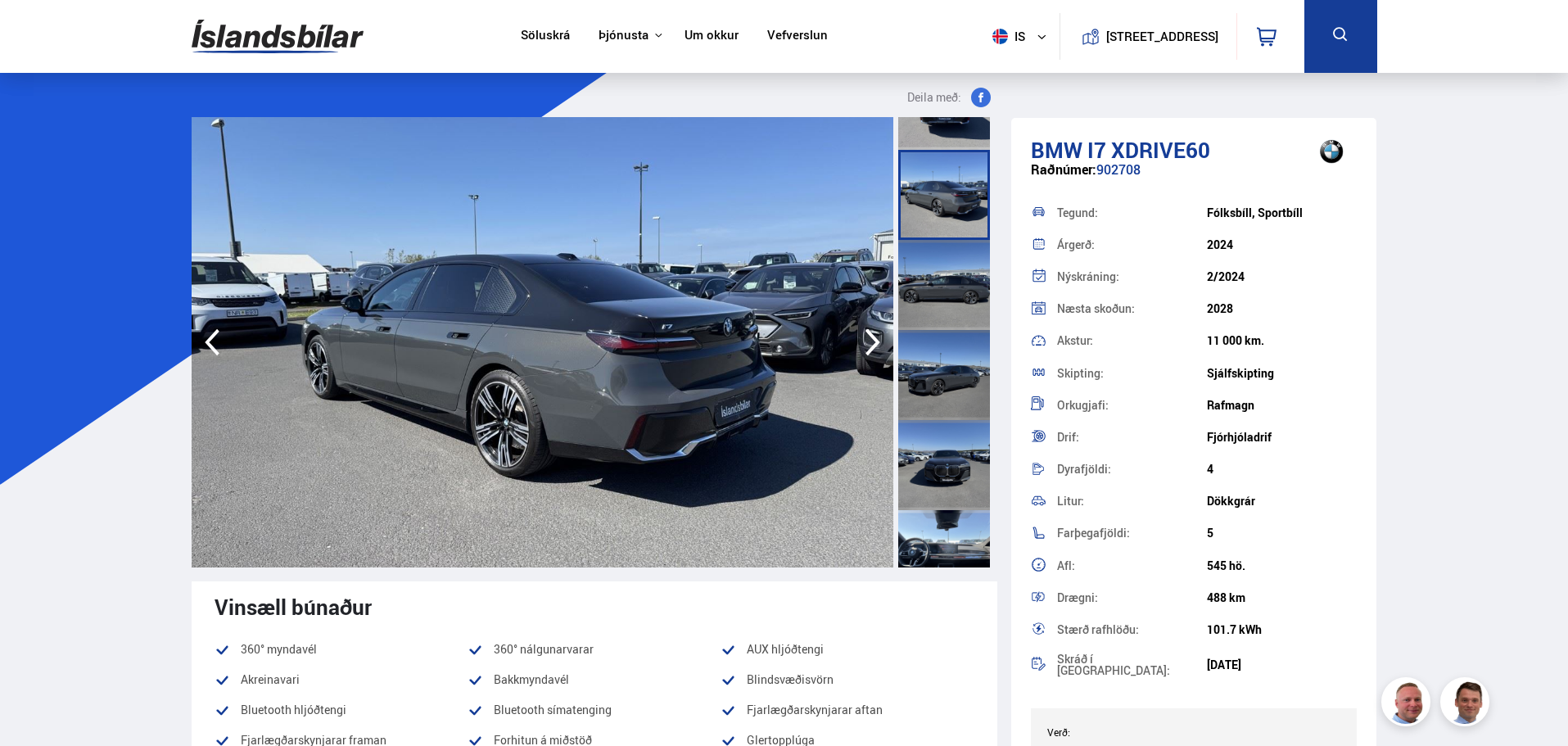
click at [950, 525] on div at bounding box center [944, 555] width 92 height 90
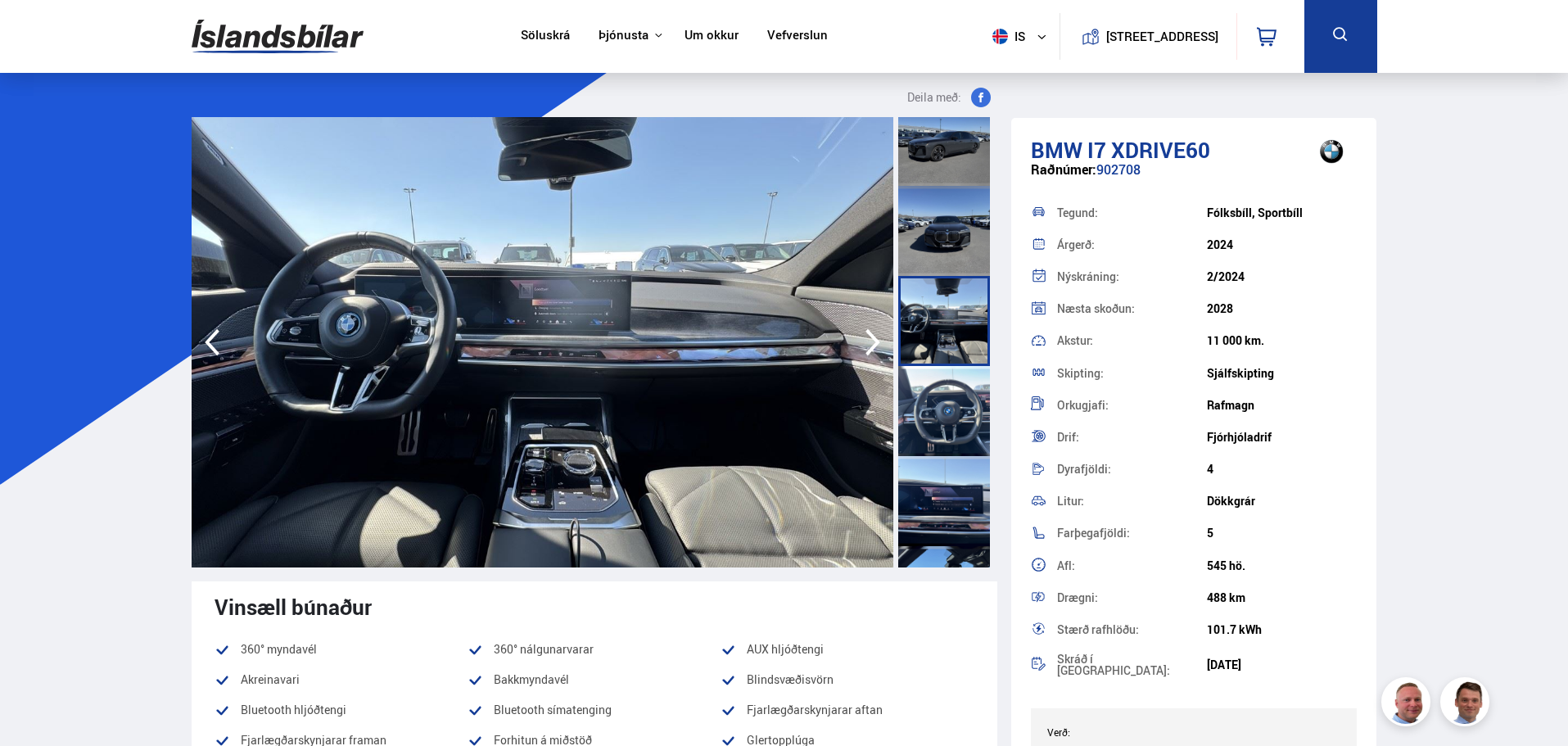
scroll to position [655, 0]
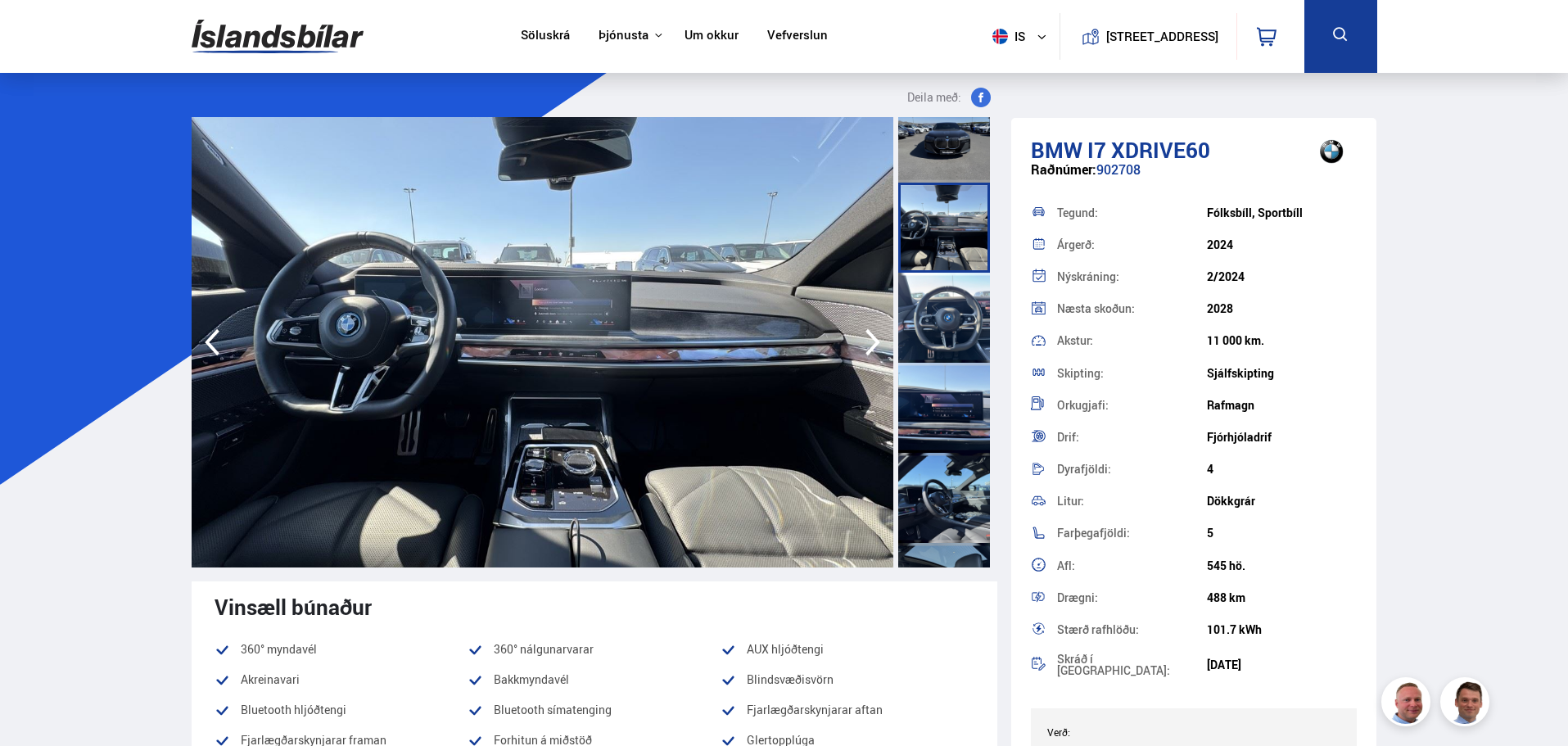
click at [950, 400] on div at bounding box center [944, 407] width 92 height 90
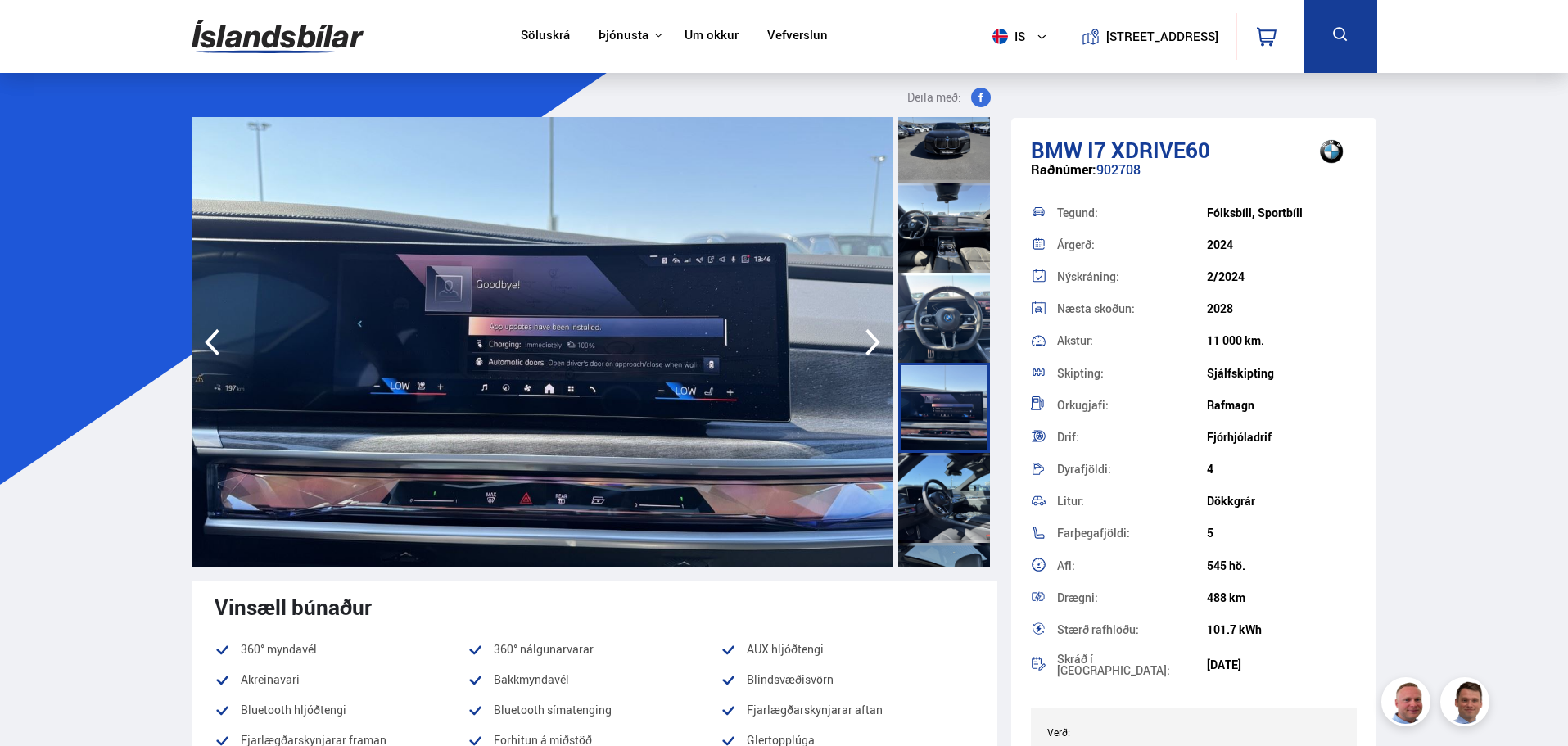
click at [944, 486] on div at bounding box center [944, 497] width 92 height 90
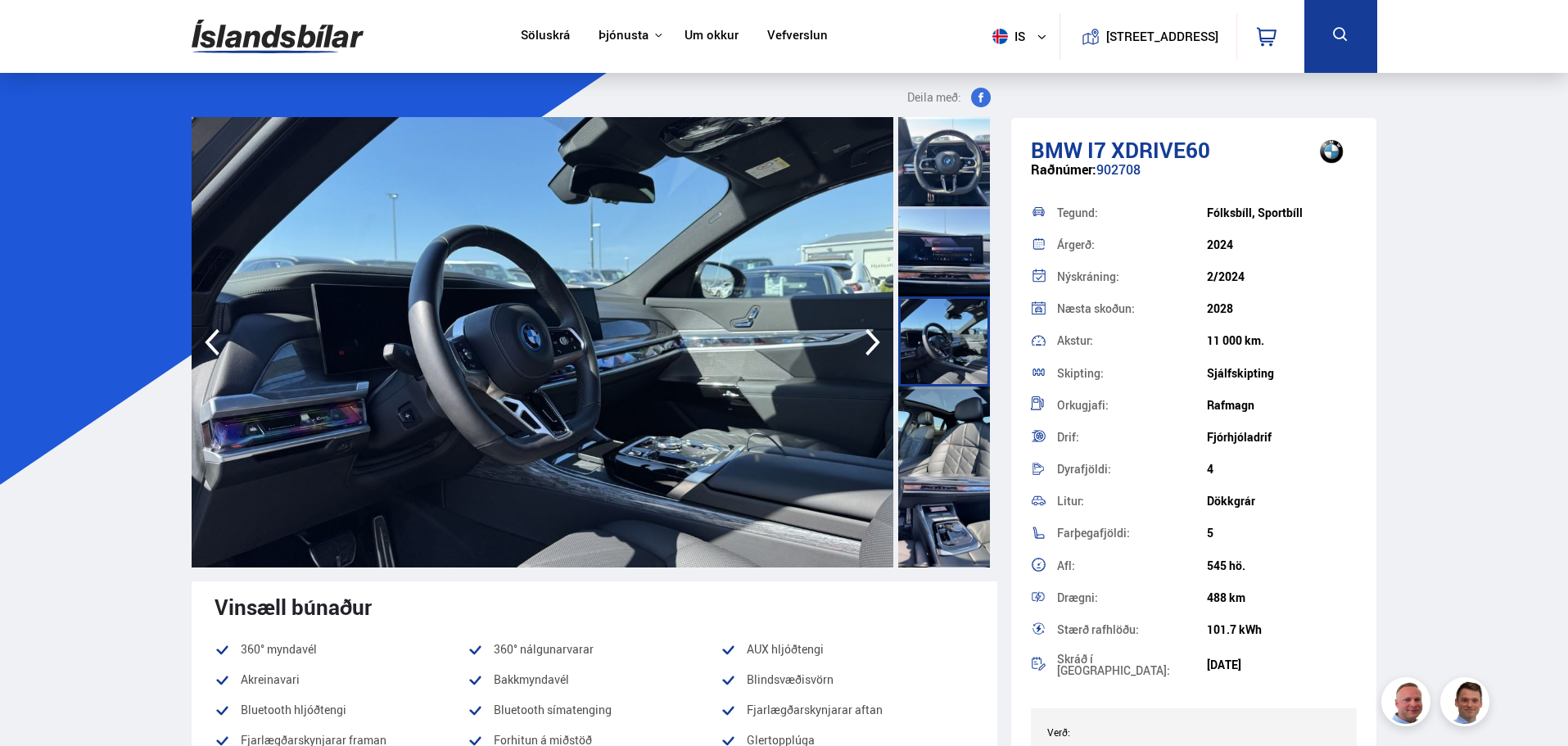
scroll to position [819, 0]
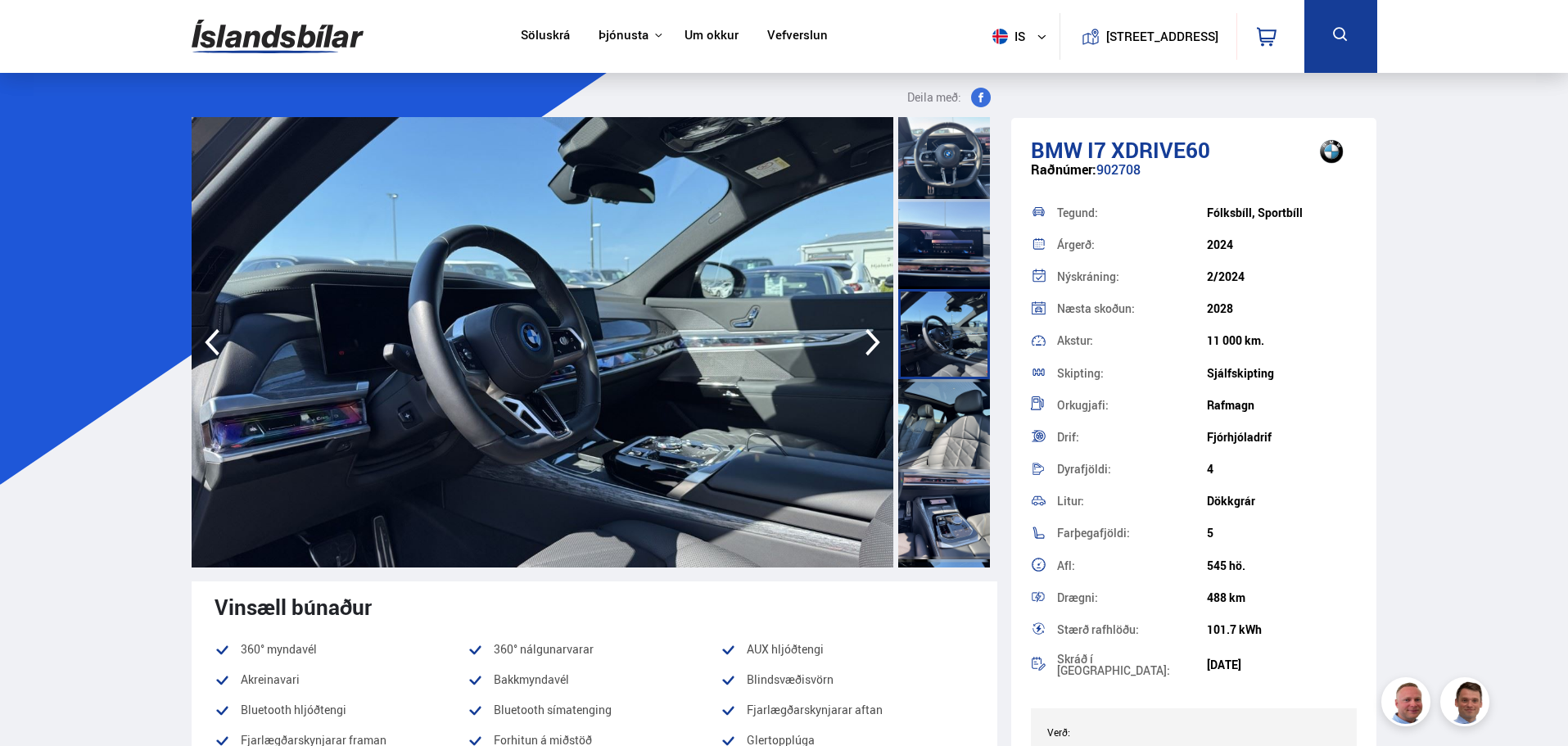
click at [944, 486] on div at bounding box center [944, 514] width 92 height 90
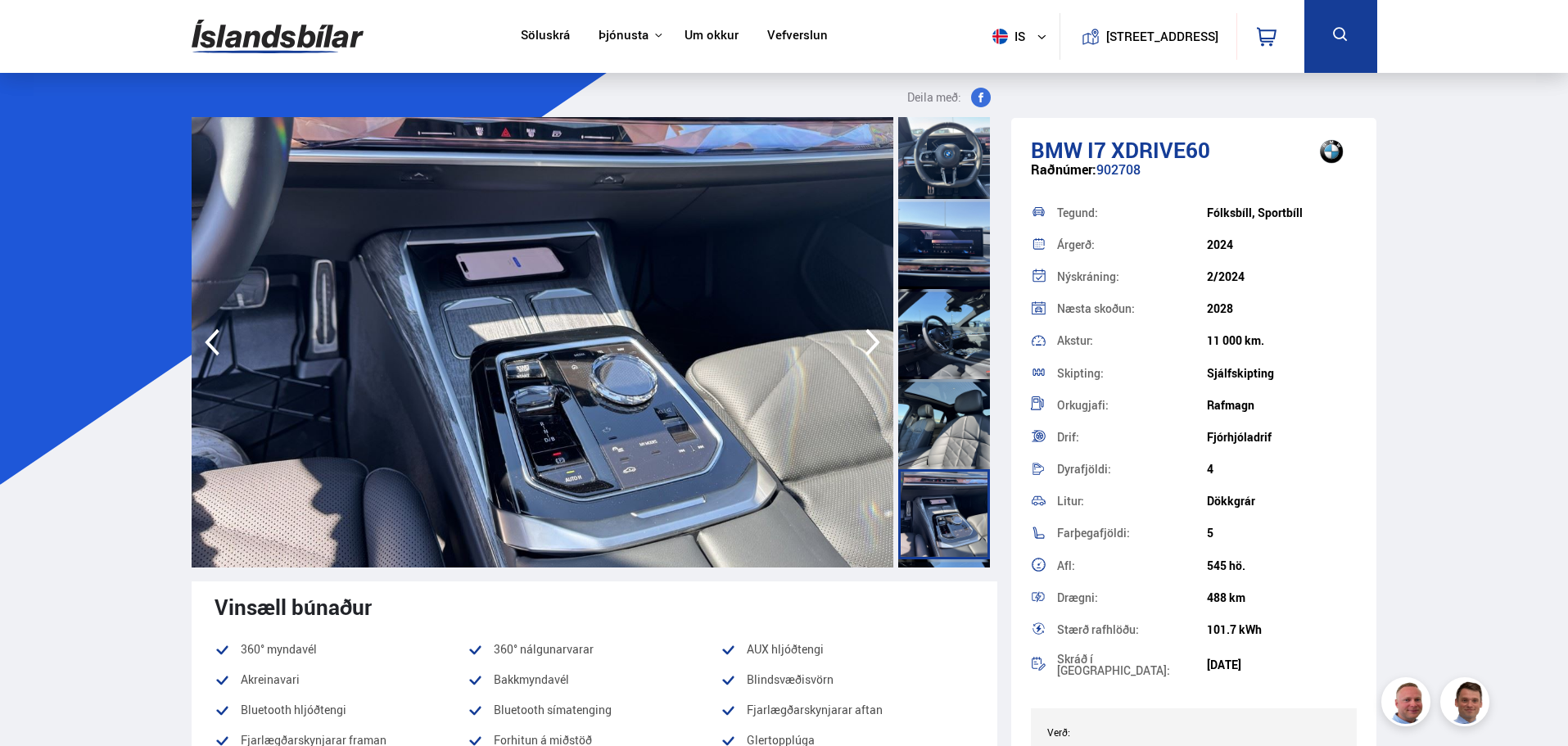
click at [920, 414] on div at bounding box center [944, 424] width 92 height 90
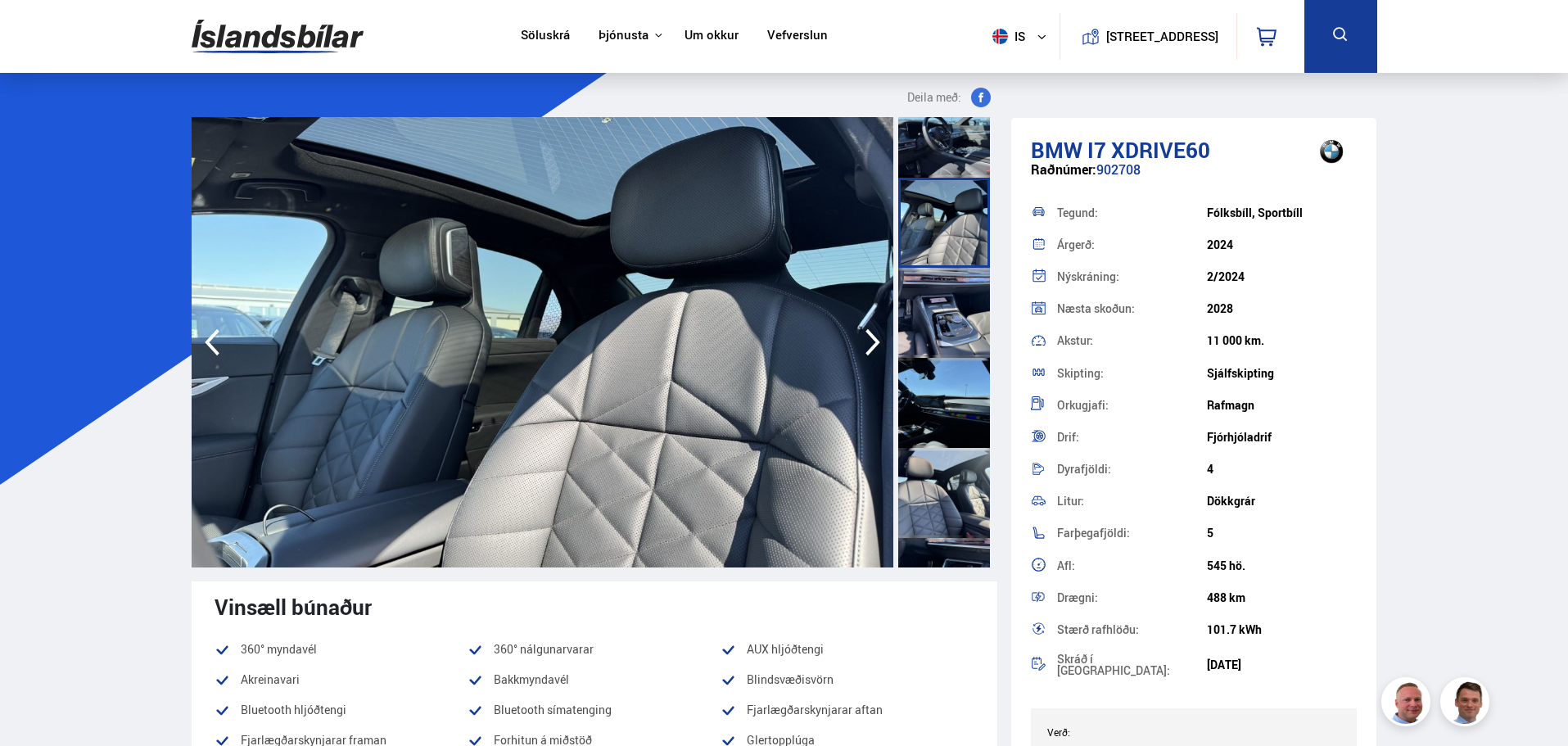
scroll to position [1065, 0]
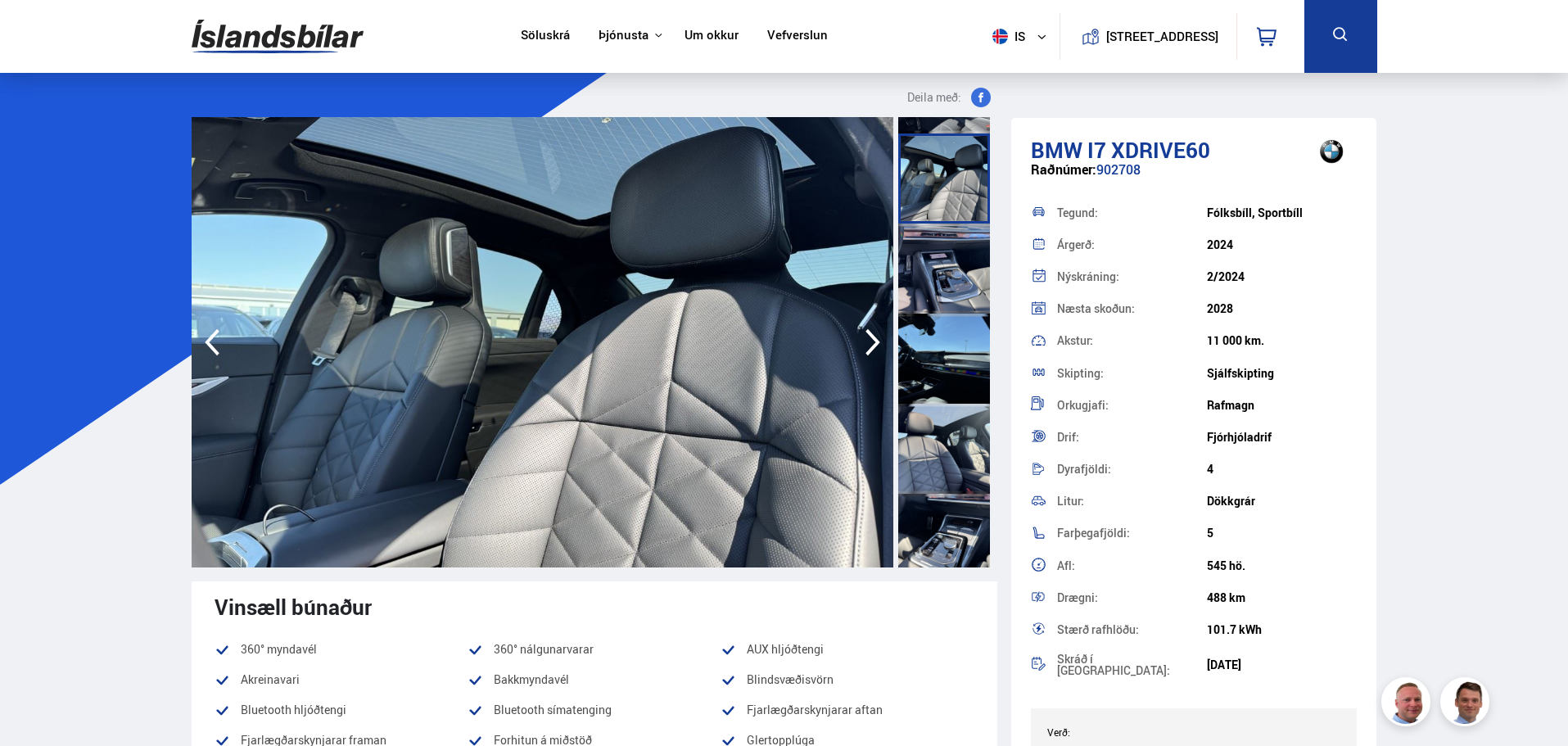
click at [936, 463] on div at bounding box center [944, 448] width 92 height 90
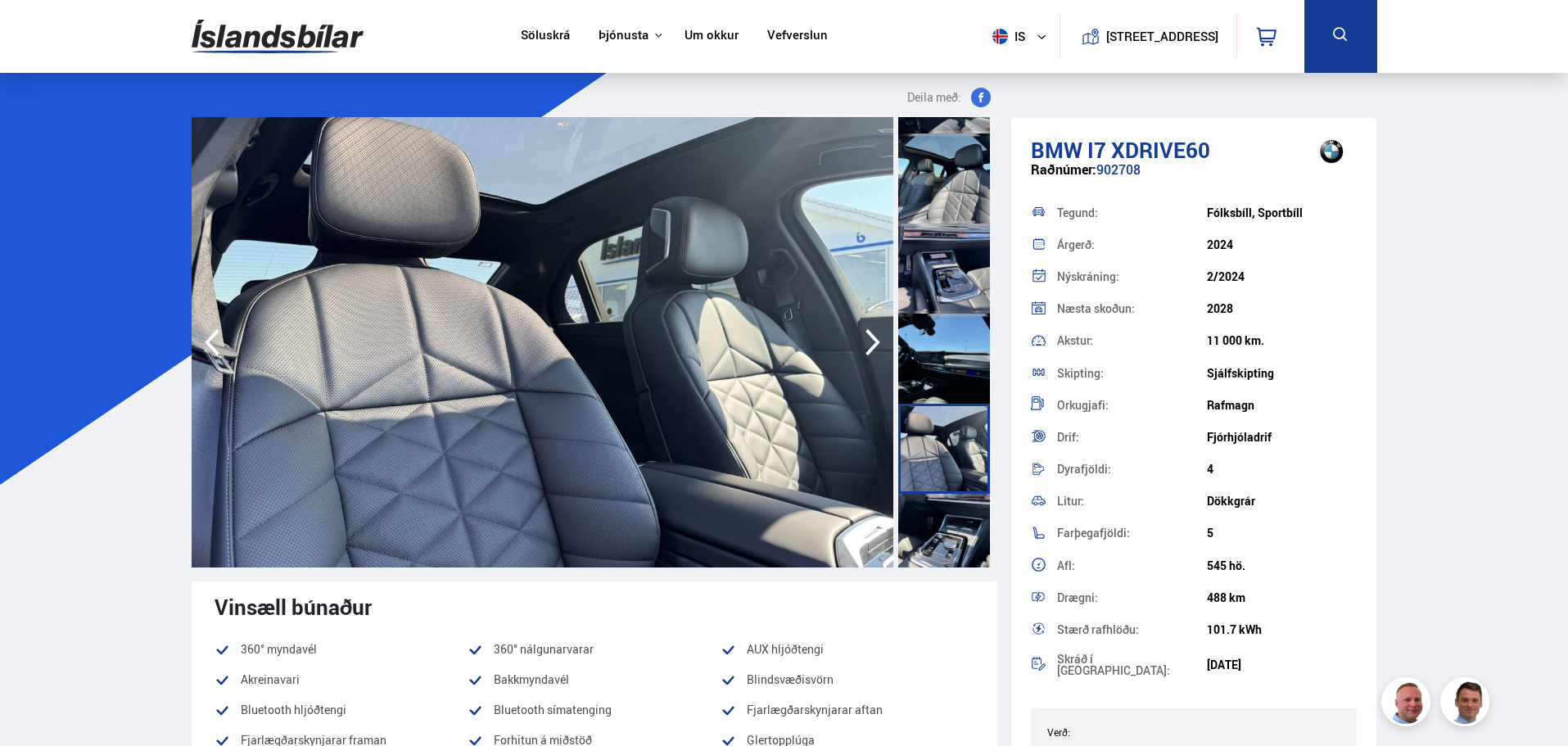
click at [926, 375] on div at bounding box center [944, 359] width 92 height 90
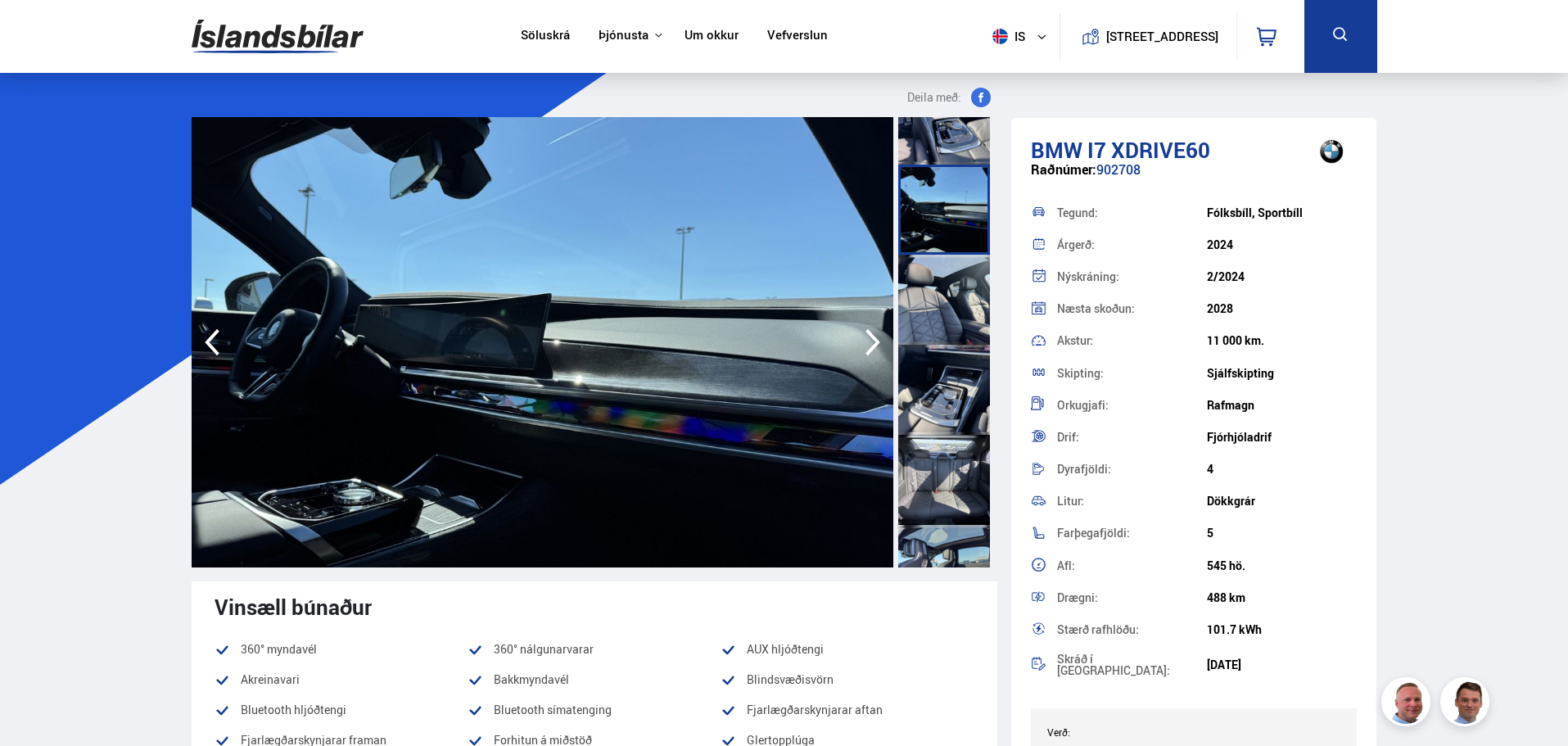
scroll to position [1229, 0]
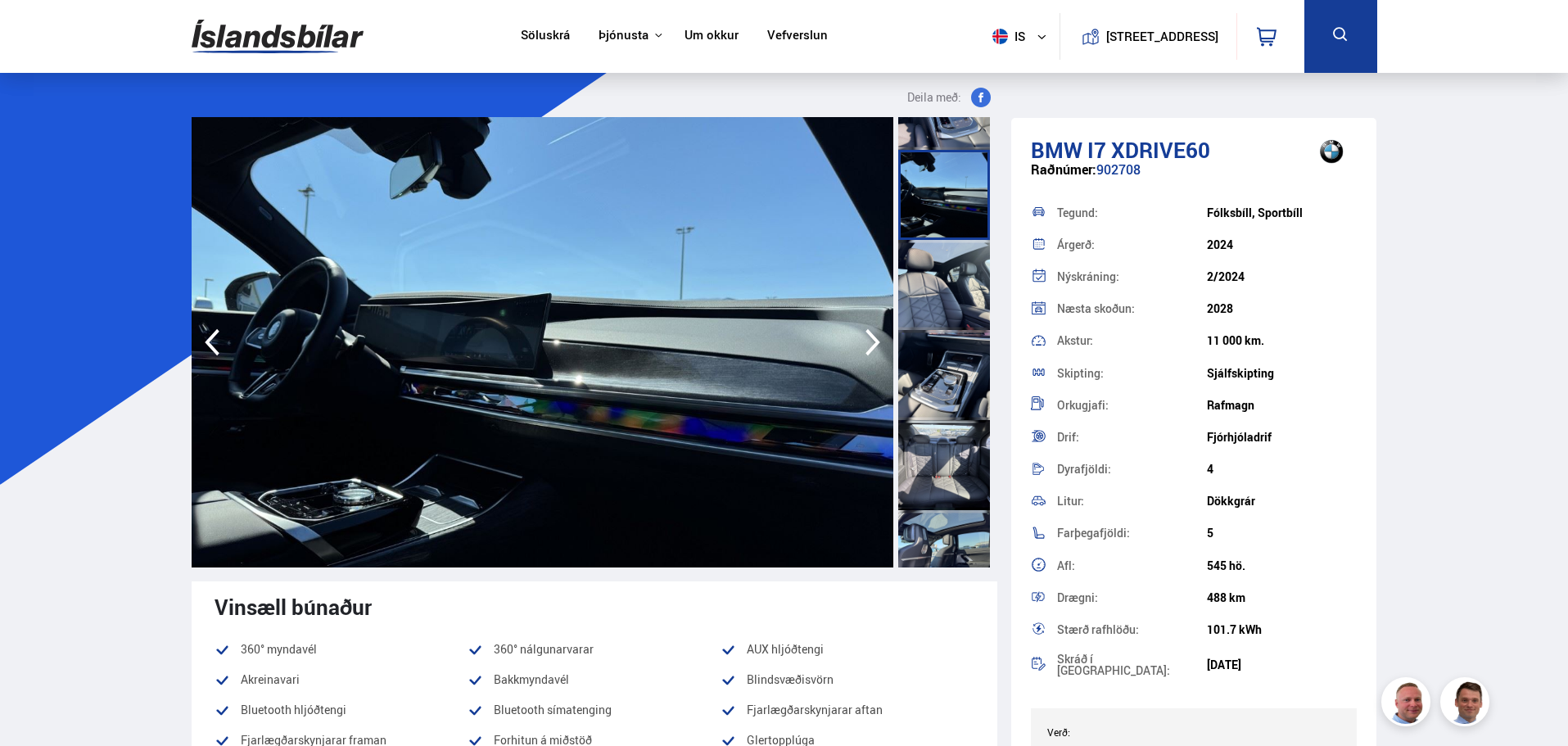
click at [923, 467] on div at bounding box center [944, 465] width 92 height 90
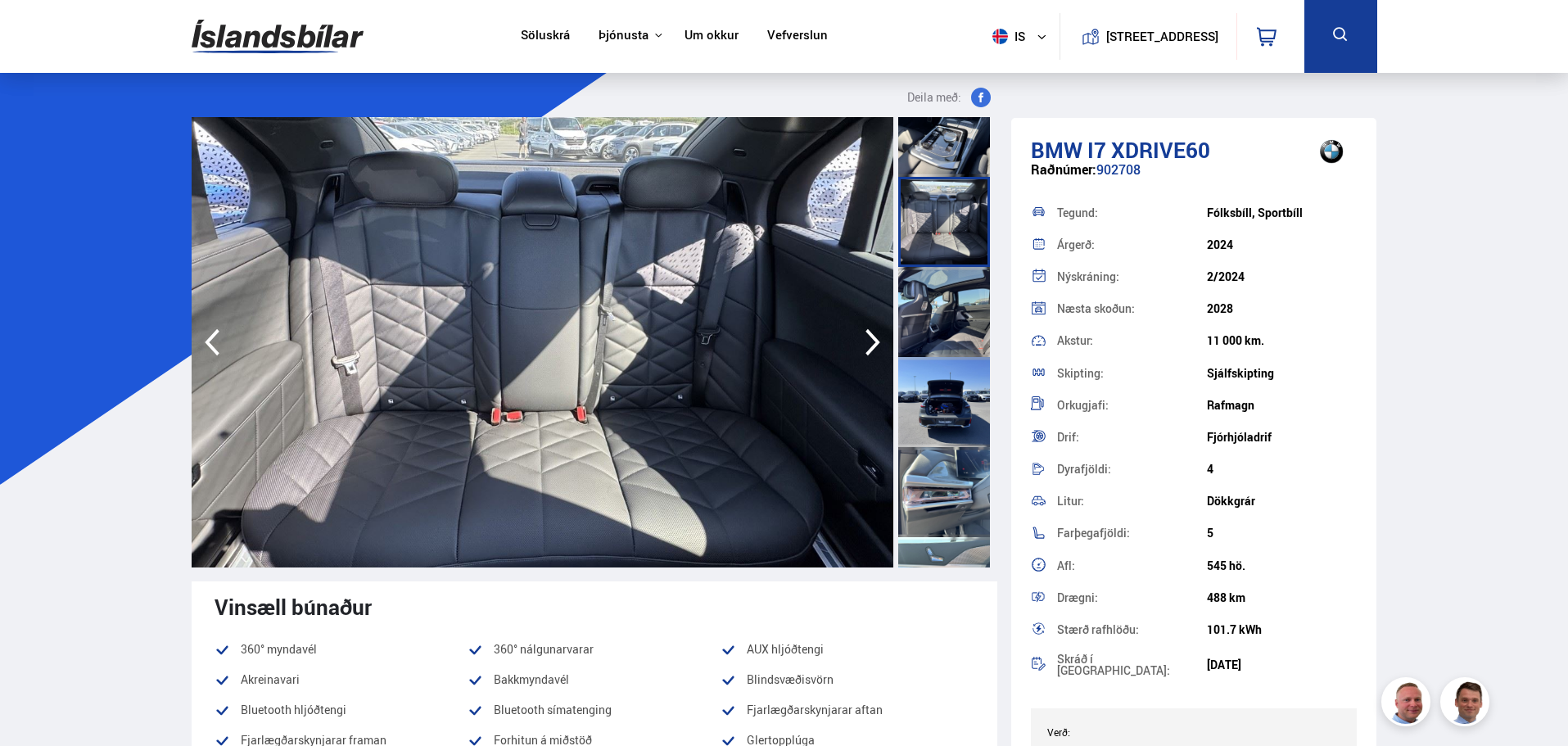
scroll to position [1475, 0]
click at [920, 504] on div at bounding box center [944, 489] width 92 height 90
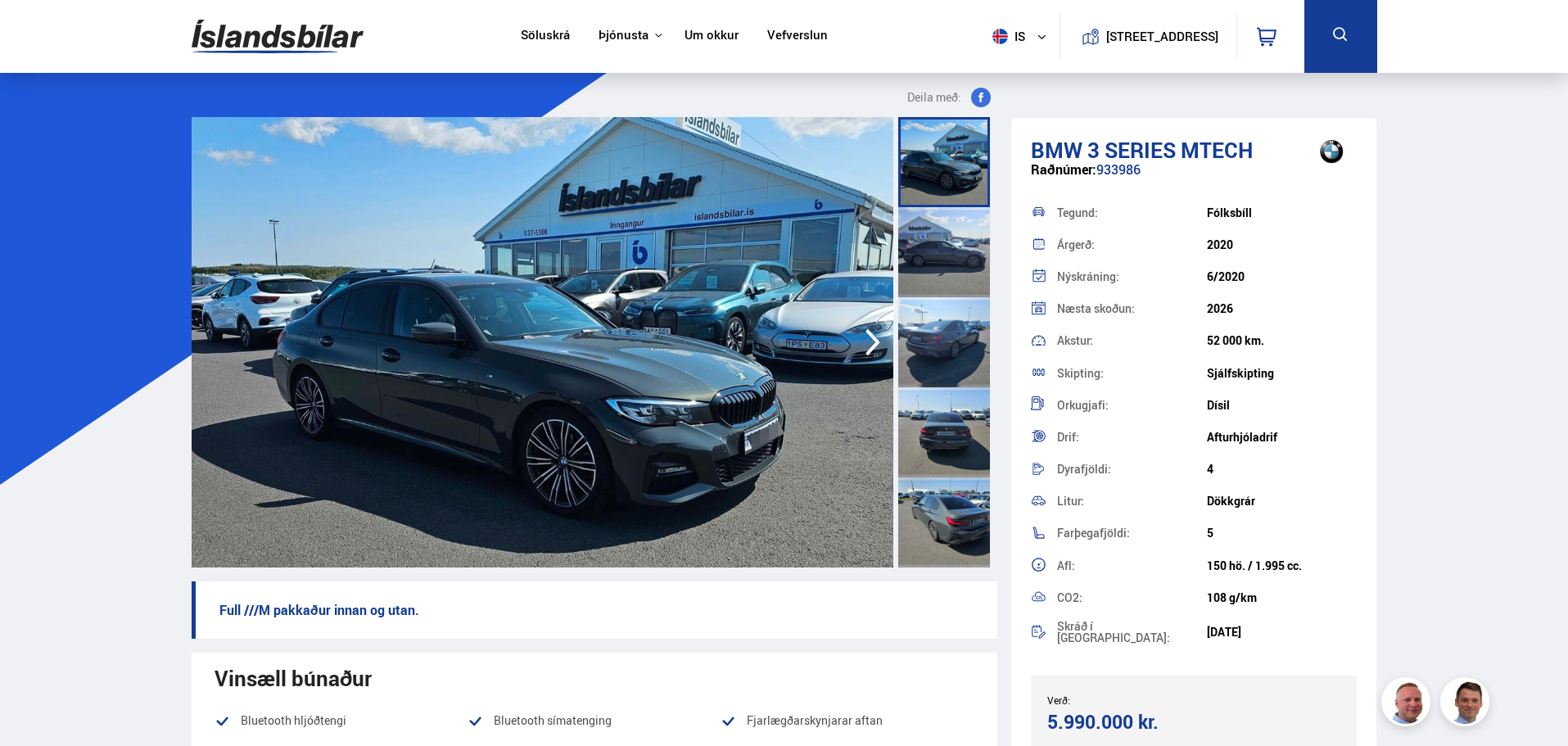
drag, startPoint x: 928, startPoint y: 248, endPoint x: 937, endPoint y: 269, distance: 22.8
click at [928, 248] on div at bounding box center [944, 252] width 92 height 90
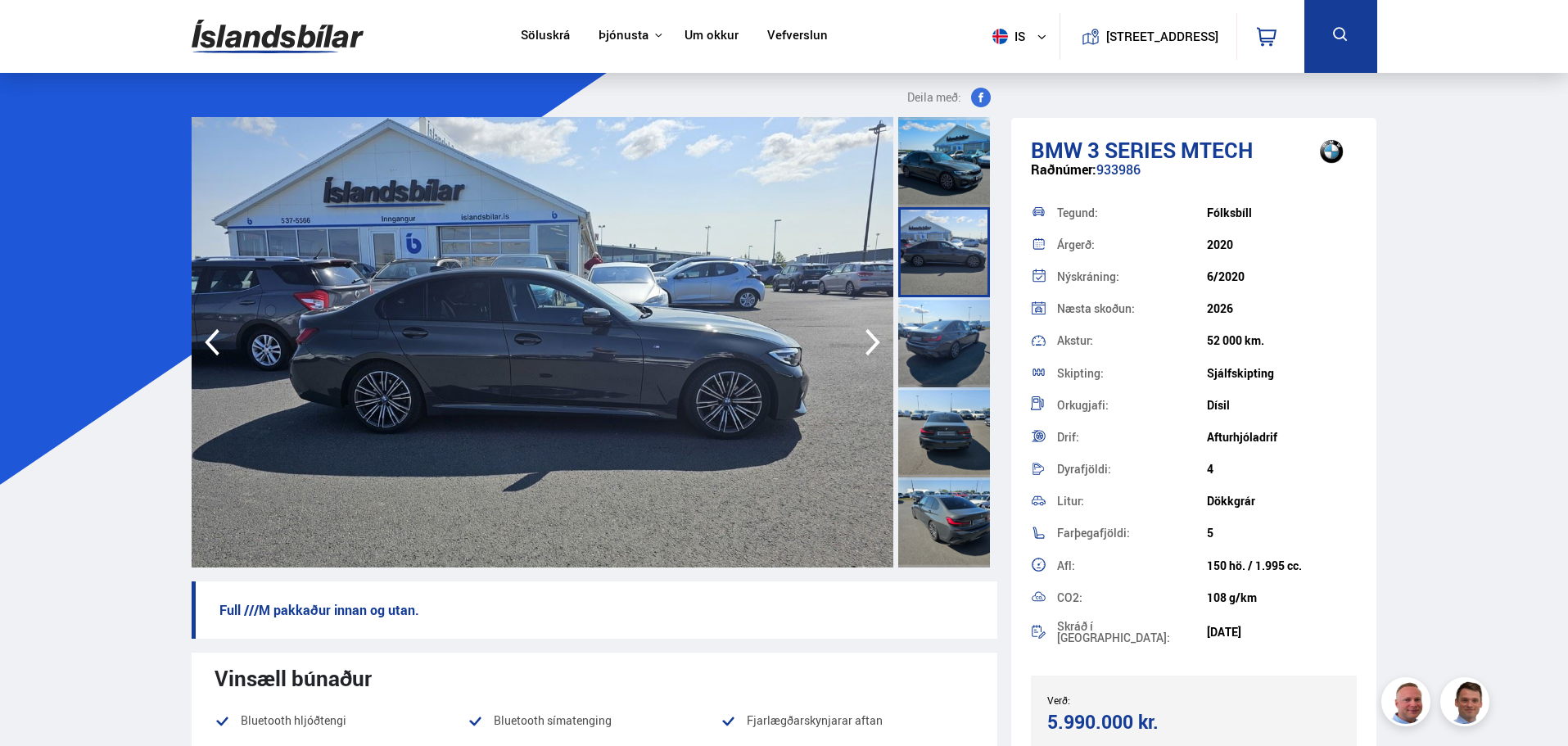
click at [947, 329] on div at bounding box center [944, 342] width 92 height 90
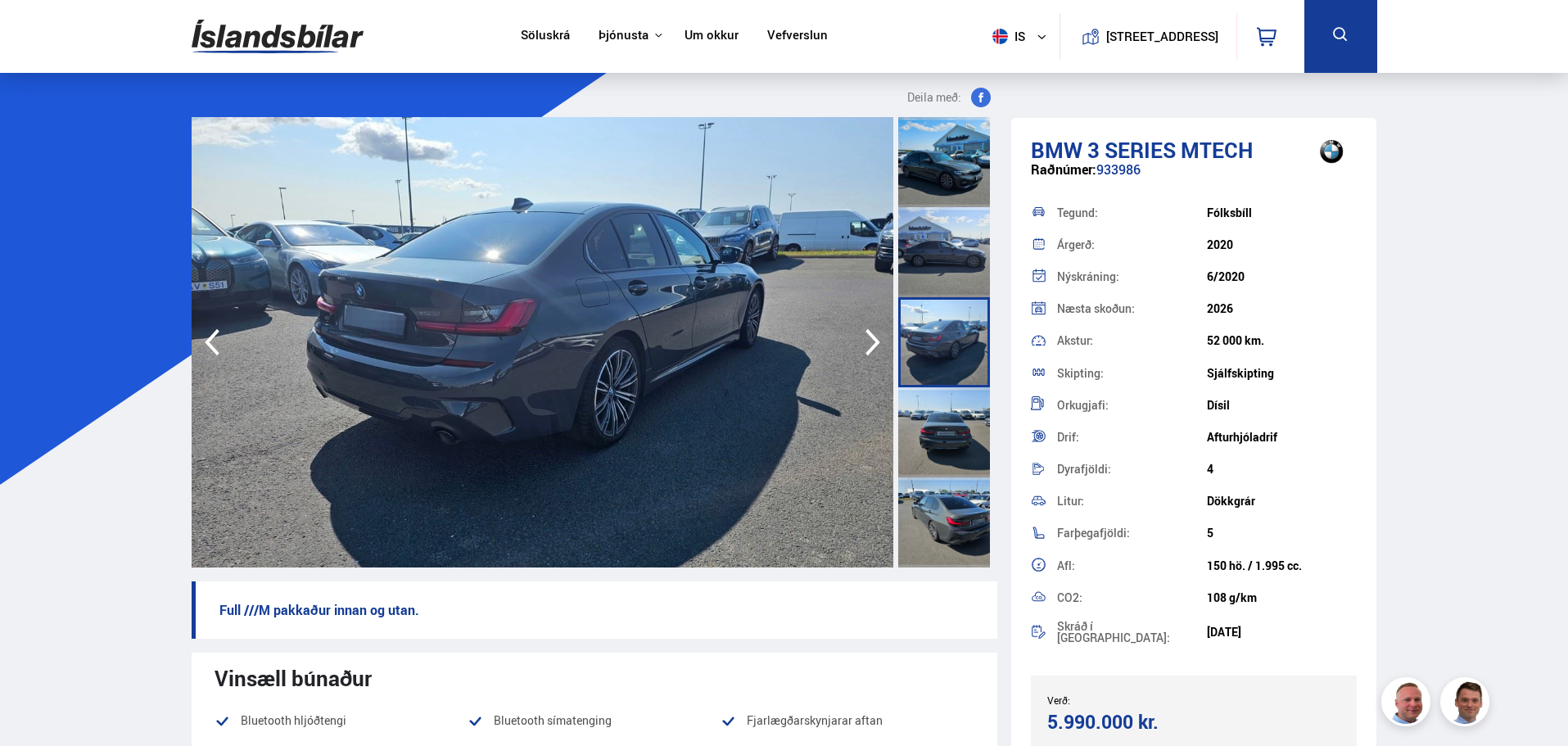
click at [953, 427] on div at bounding box center [944, 432] width 92 height 90
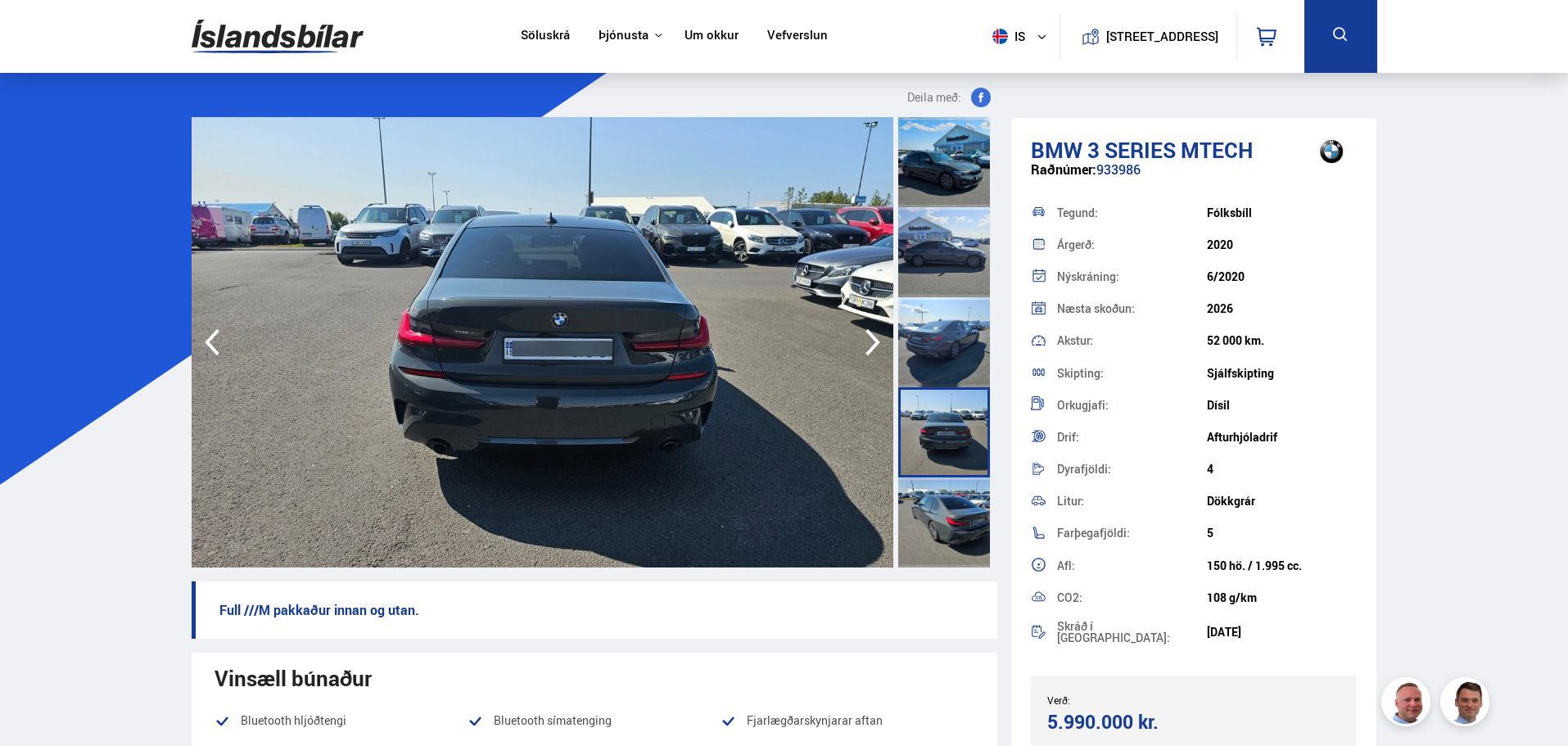
click at [959, 494] on div at bounding box center [944, 522] width 92 height 90
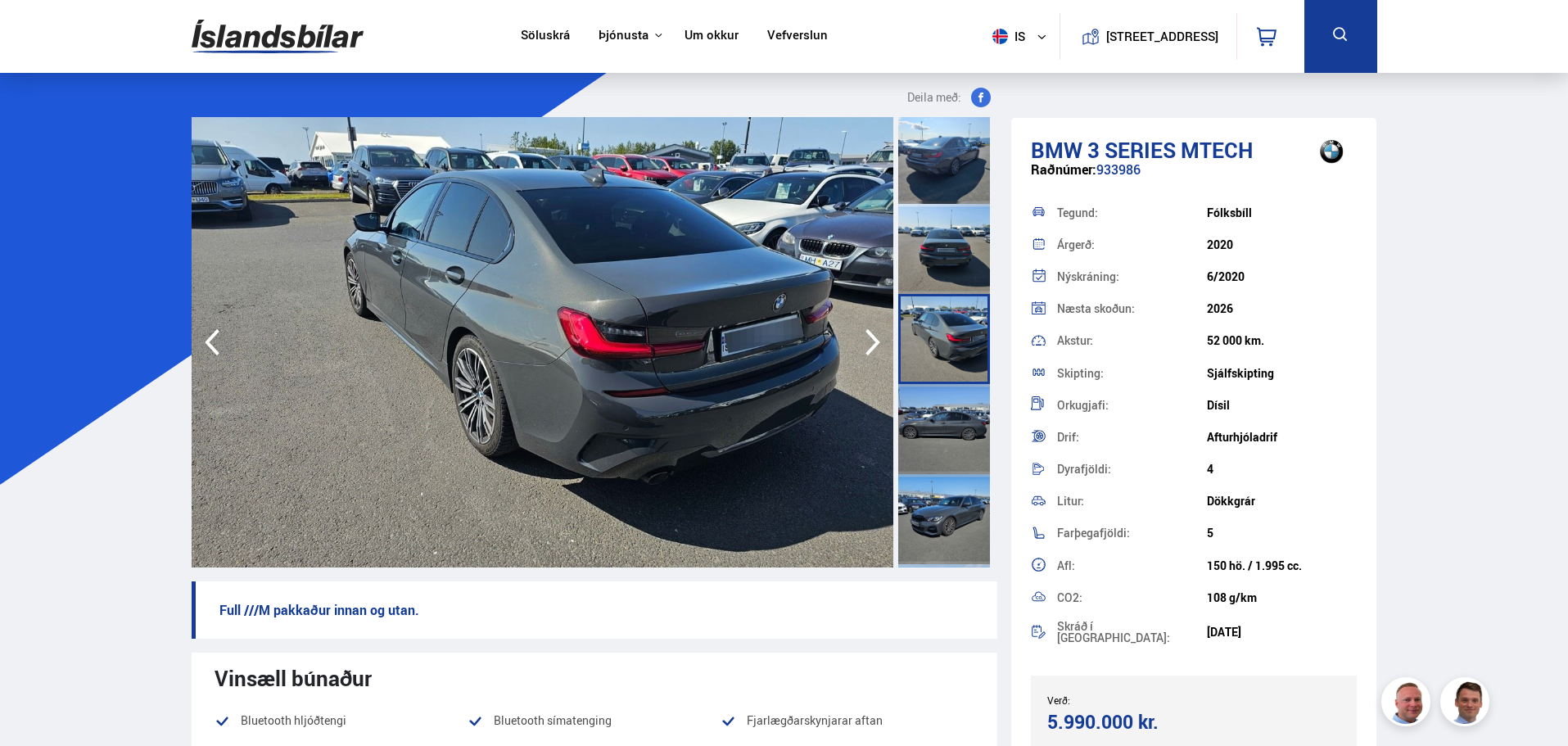
scroll to position [246, 0]
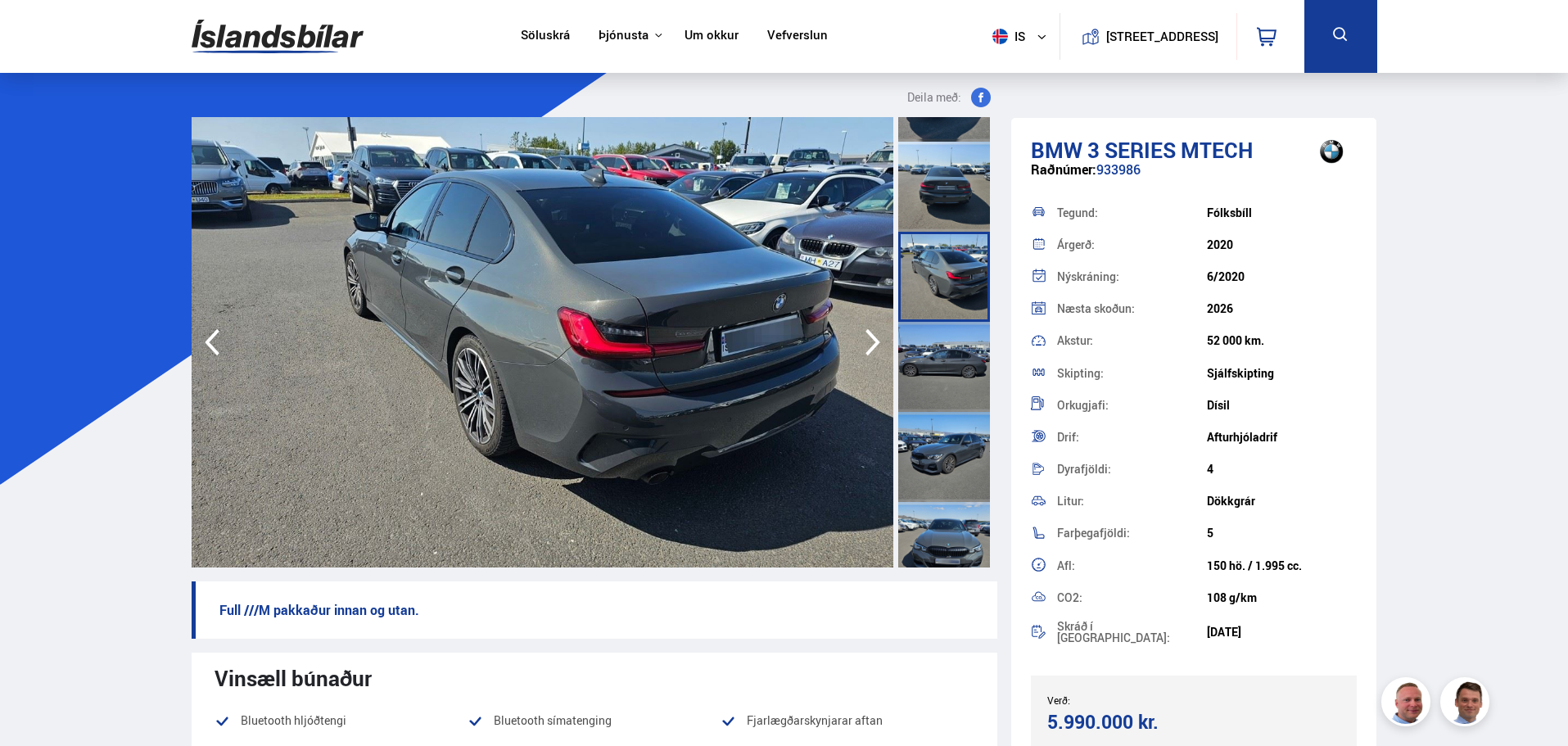
click at [945, 448] on div at bounding box center [944, 456] width 92 height 90
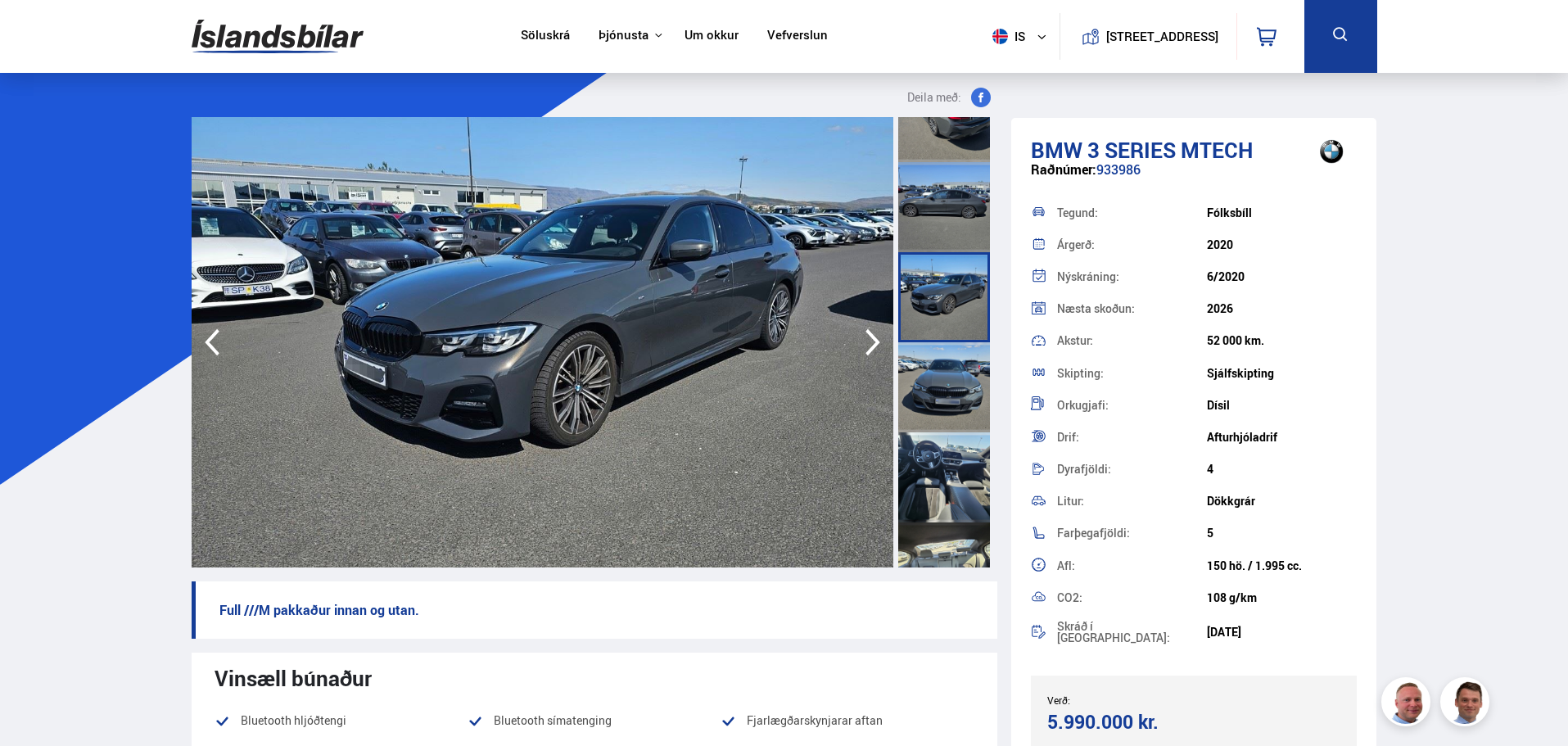
scroll to position [410, 0]
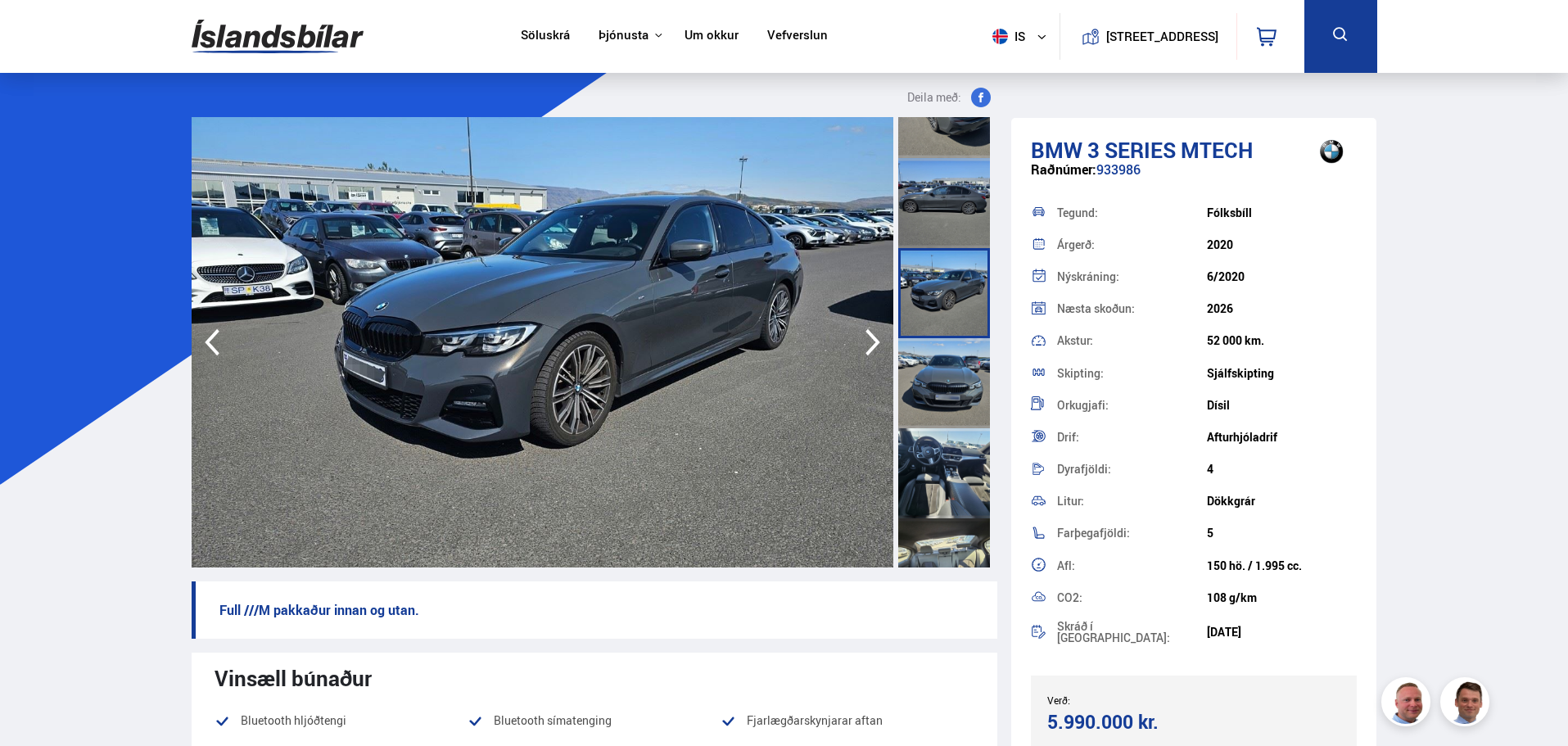
click at [944, 504] on div at bounding box center [944, 473] width 92 height 90
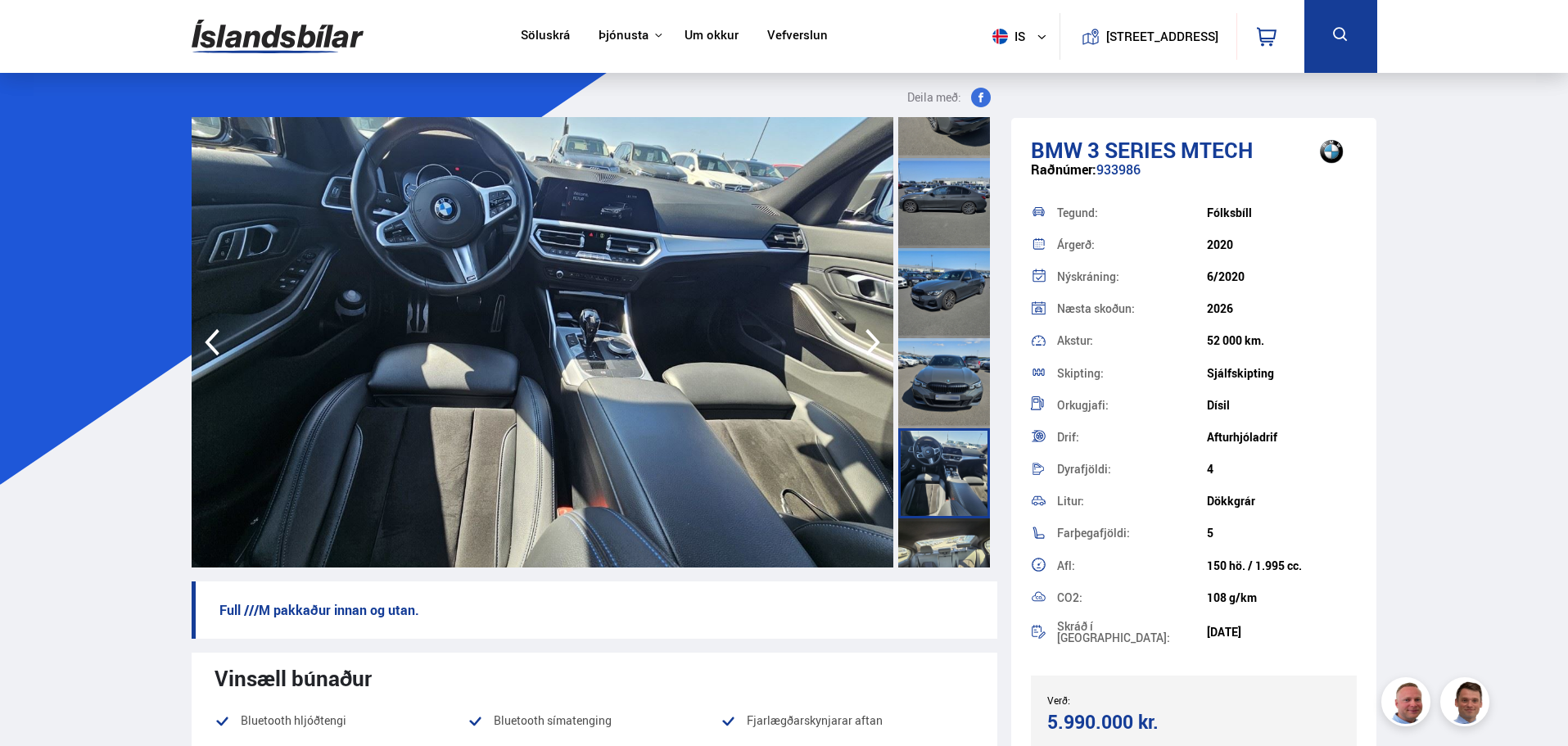
click at [935, 416] on div at bounding box center [944, 383] width 92 height 90
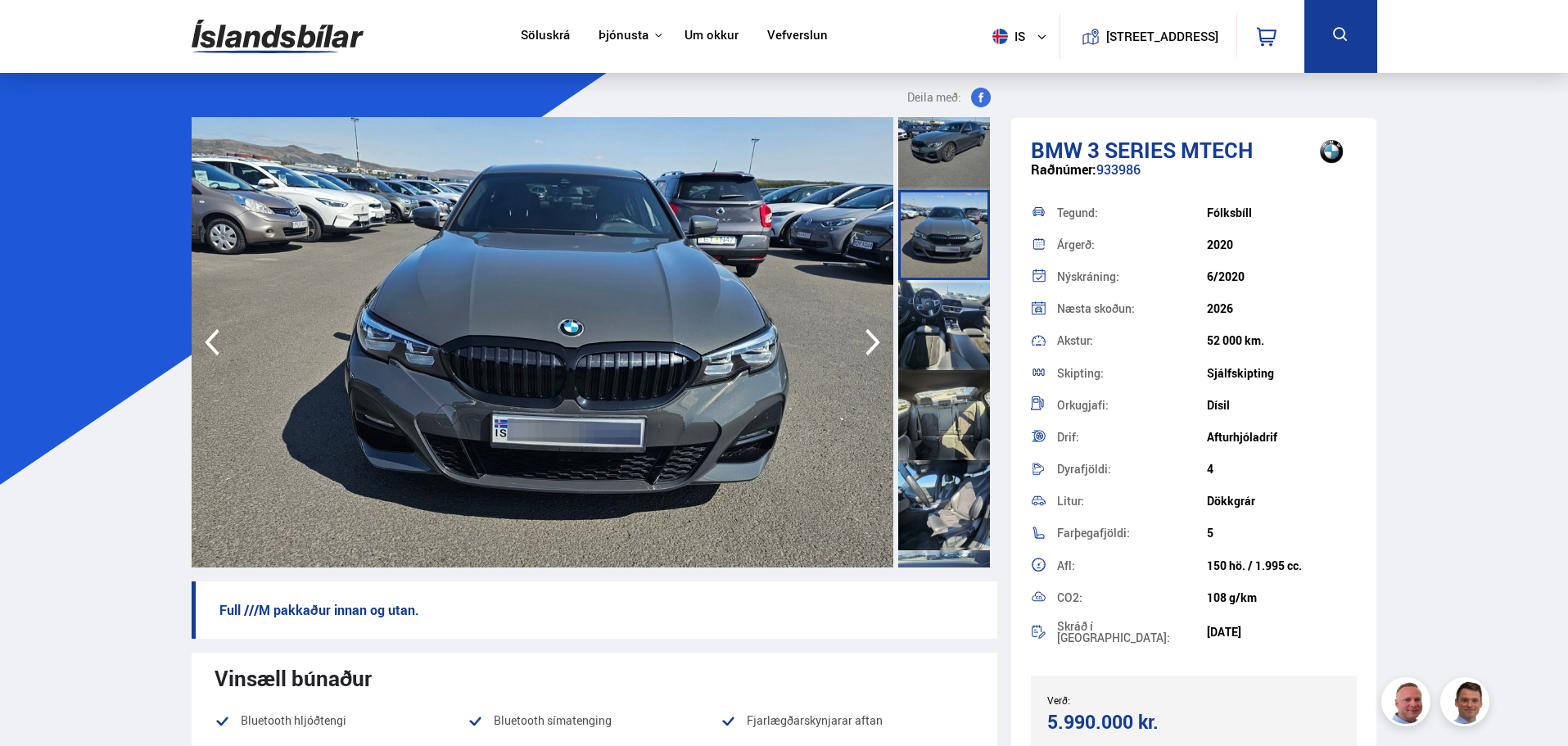
scroll to position [573, 0]
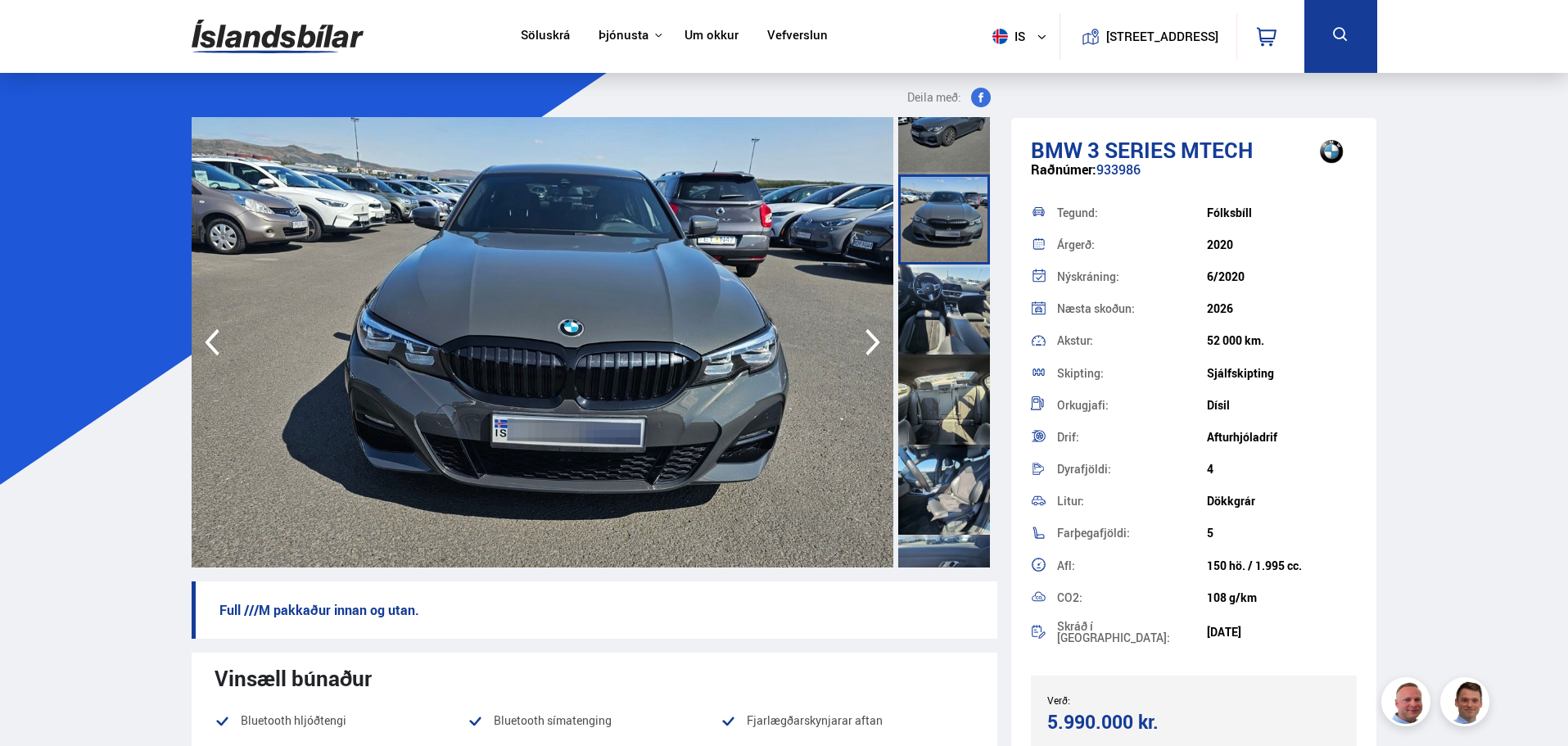
click at [955, 506] on div at bounding box center [944, 489] width 92 height 90
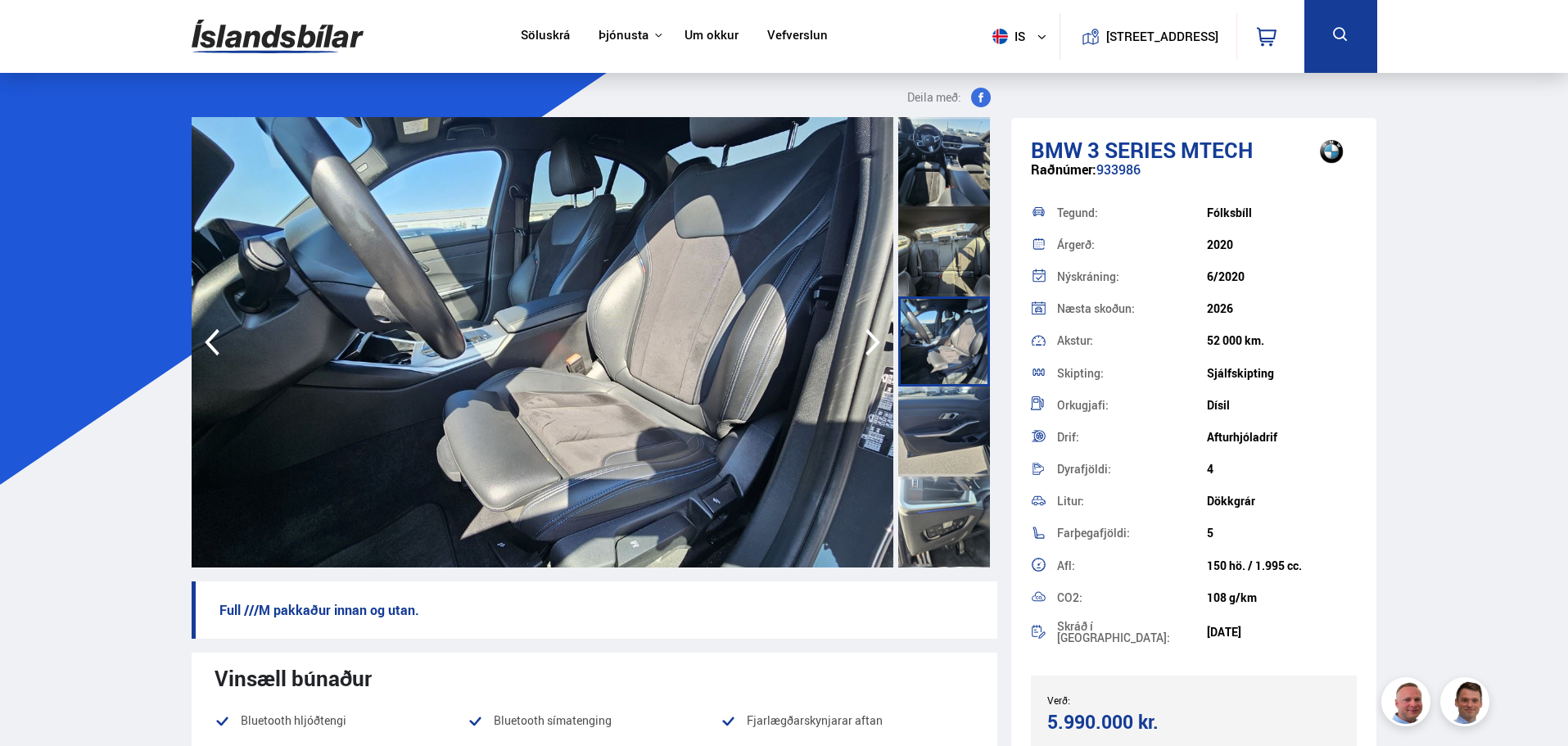
scroll to position [737, 0]
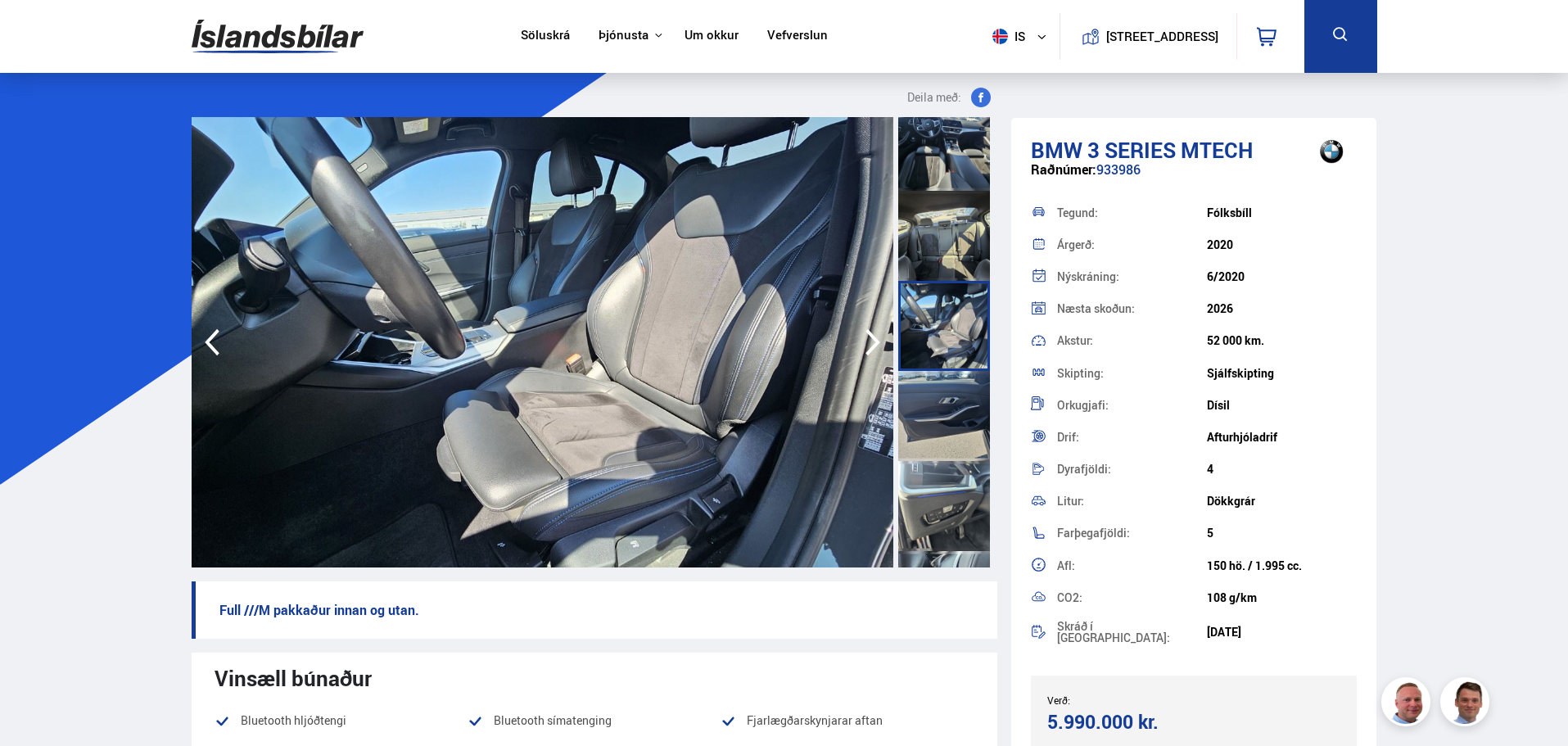
click at [947, 530] on div at bounding box center [944, 506] width 92 height 90
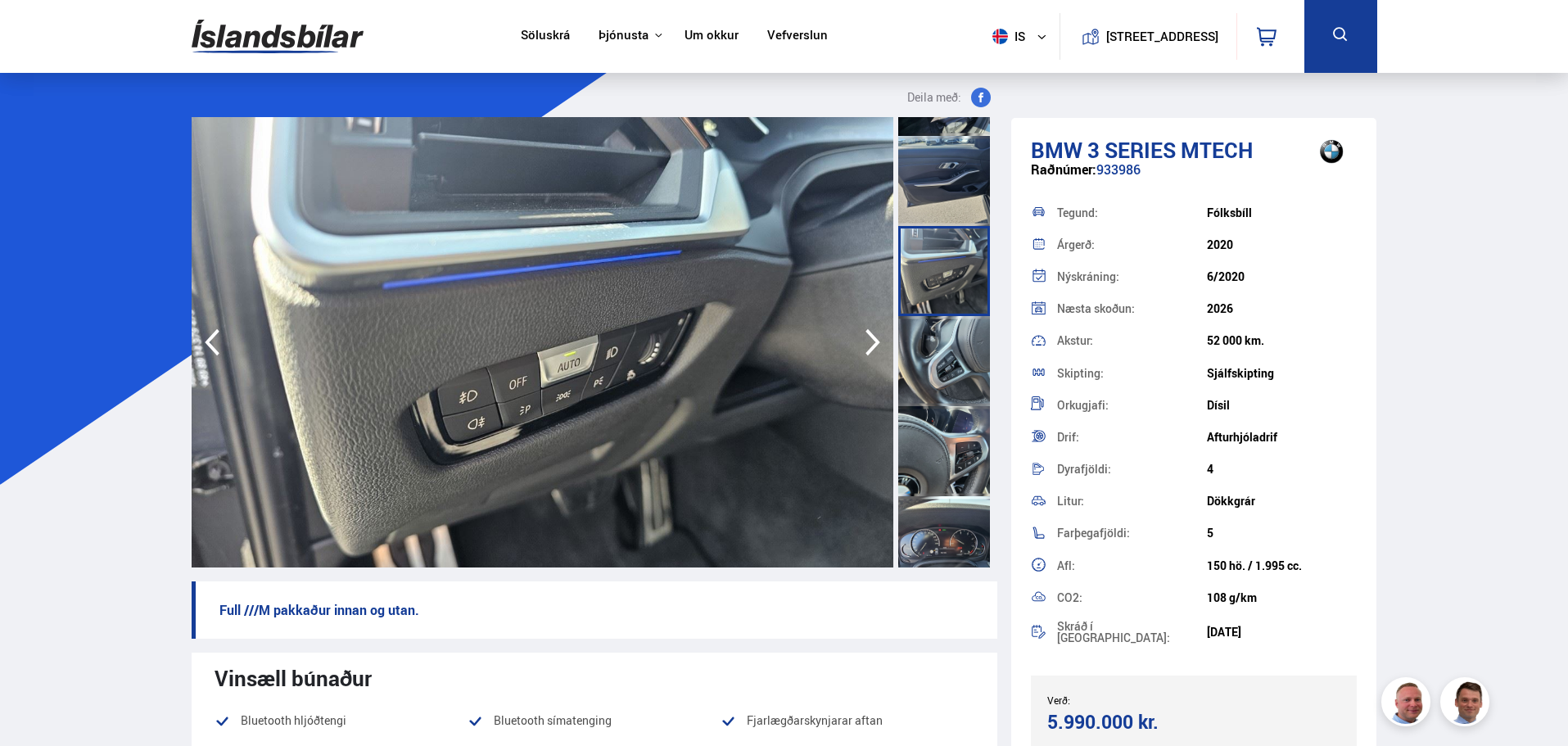
scroll to position [983, 0]
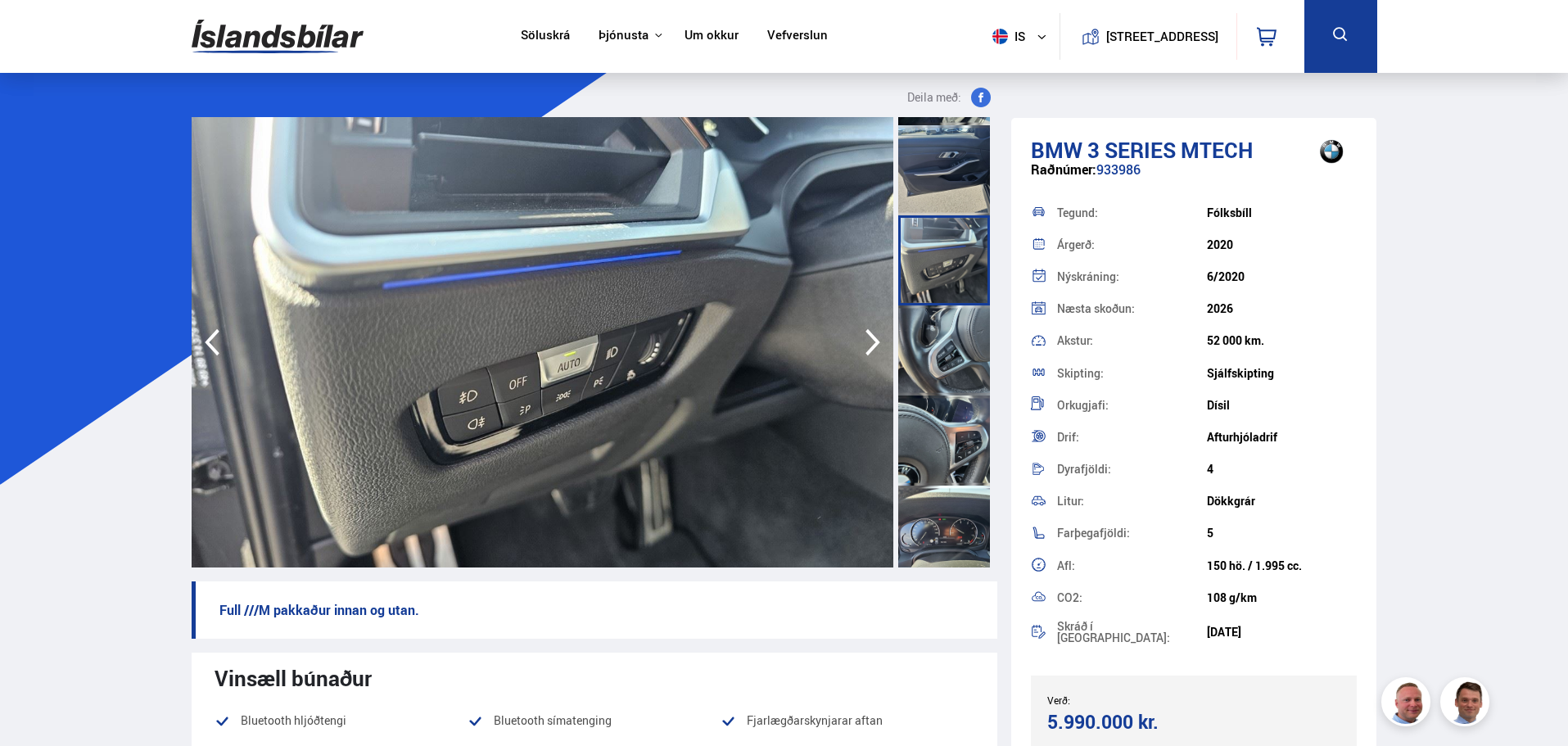
click at [949, 453] on div at bounding box center [944, 441] width 92 height 90
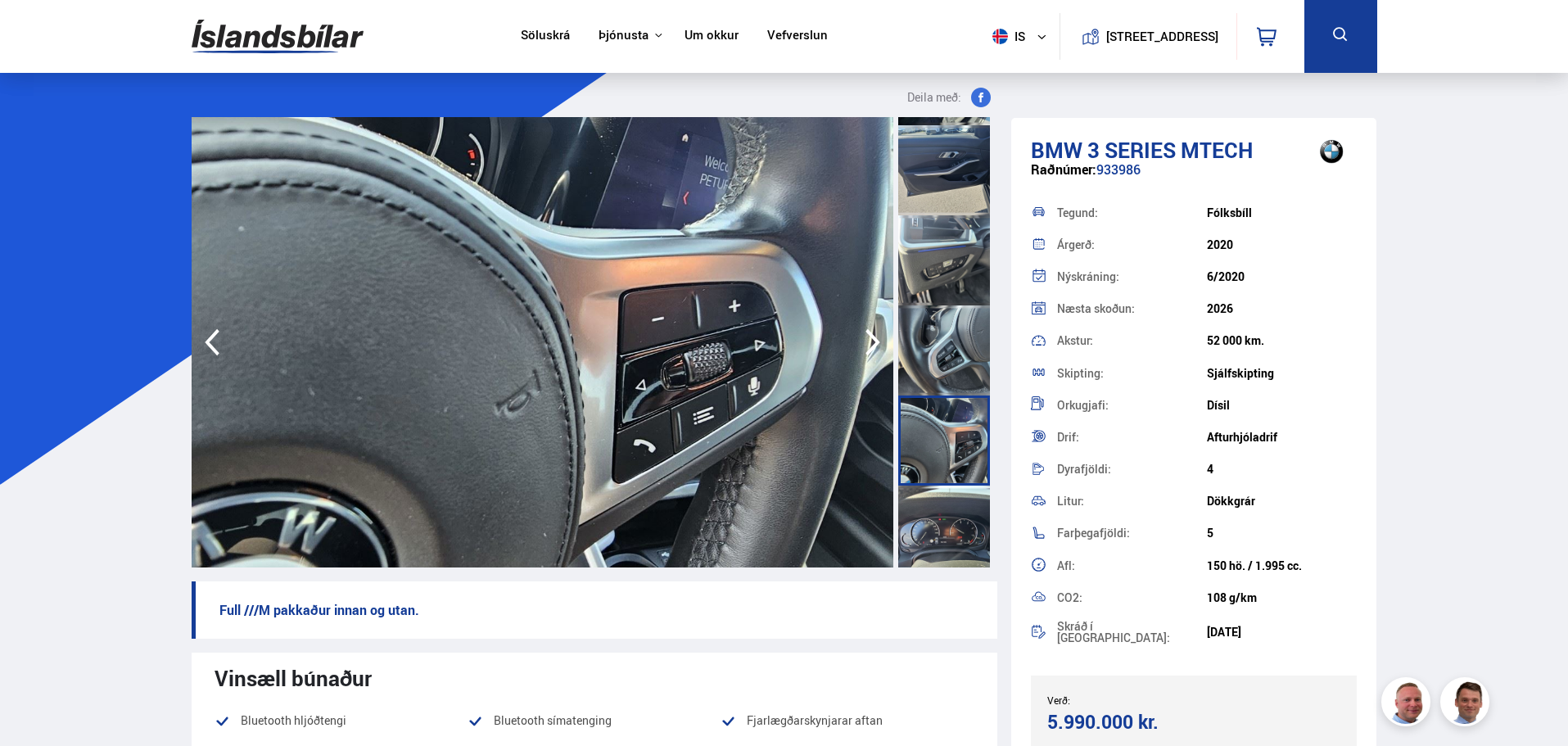
click at [936, 369] on div at bounding box center [944, 350] width 92 height 90
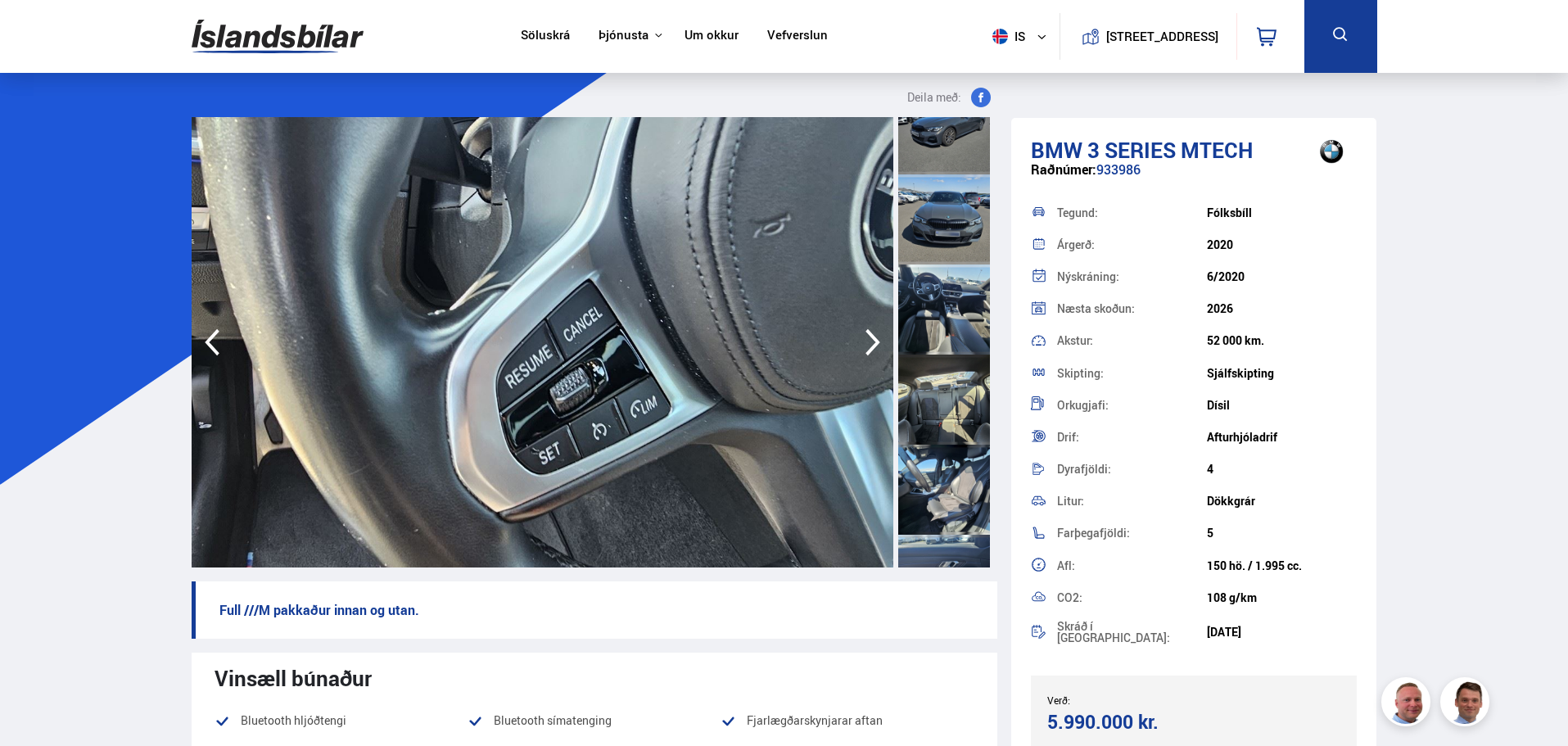
scroll to position [0, 0]
